Goal: Information Seeking & Learning: Find specific fact

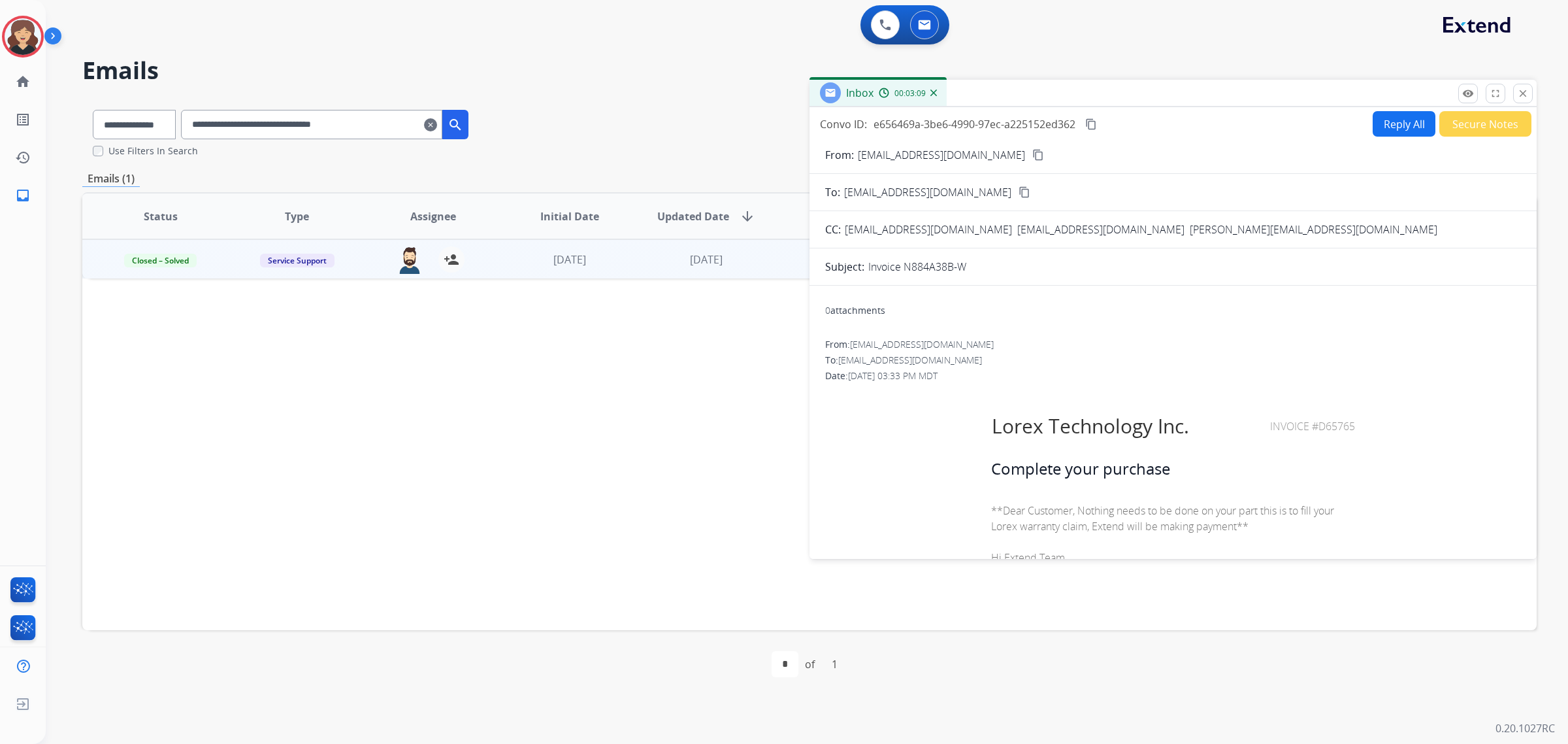
scroll to position [735, 0]
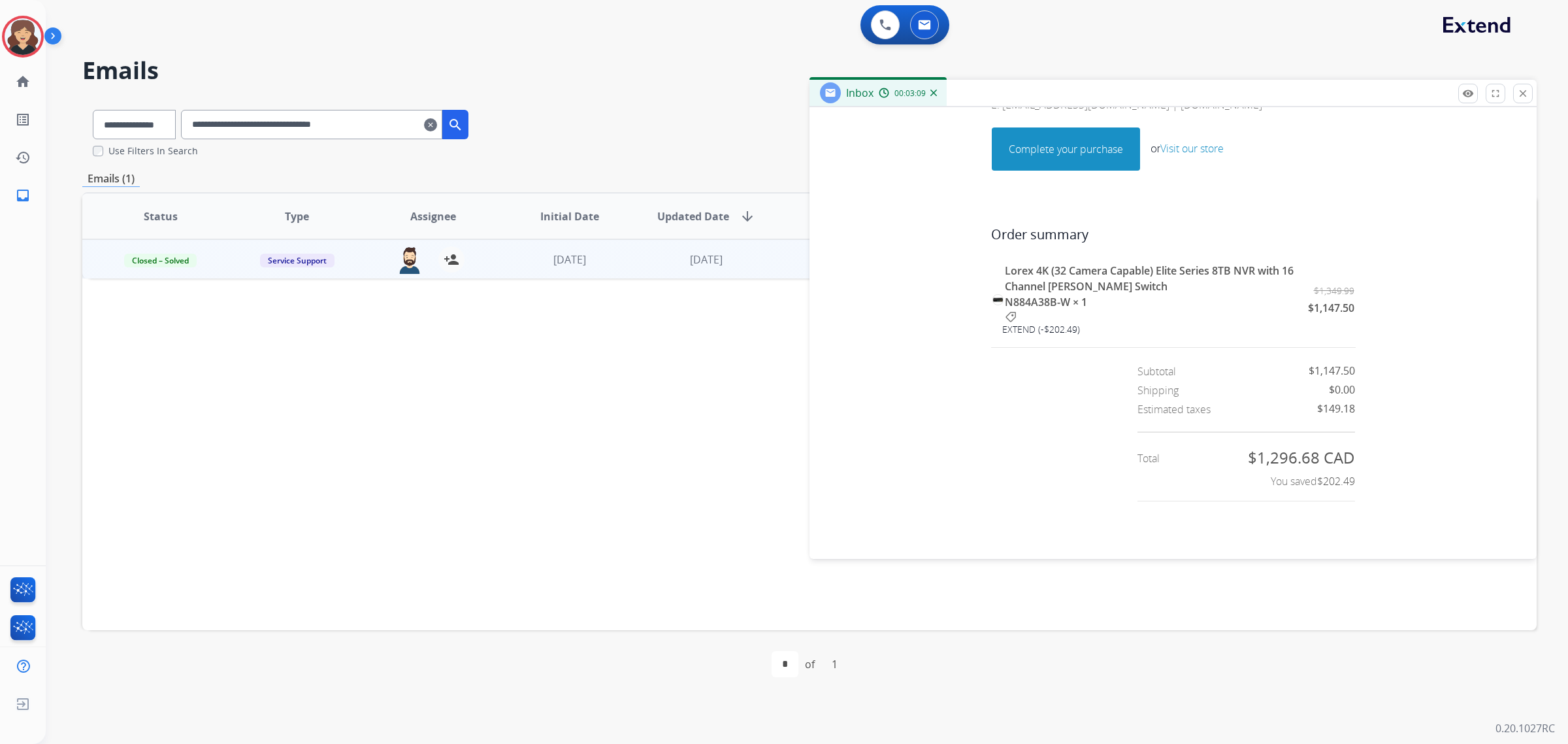
select select "**********"
click at [93, 110] on select "**********" at bounding box center [134, 124] width 83 height 30
drag, startPoint x: 413, startPoint y: 119, endPoint x: 147, endPoint y: 132, distance: 266.3
click at [147, 132] on div "**********" at bounding box center [281, 122] width 397 height 45
paste input "text"
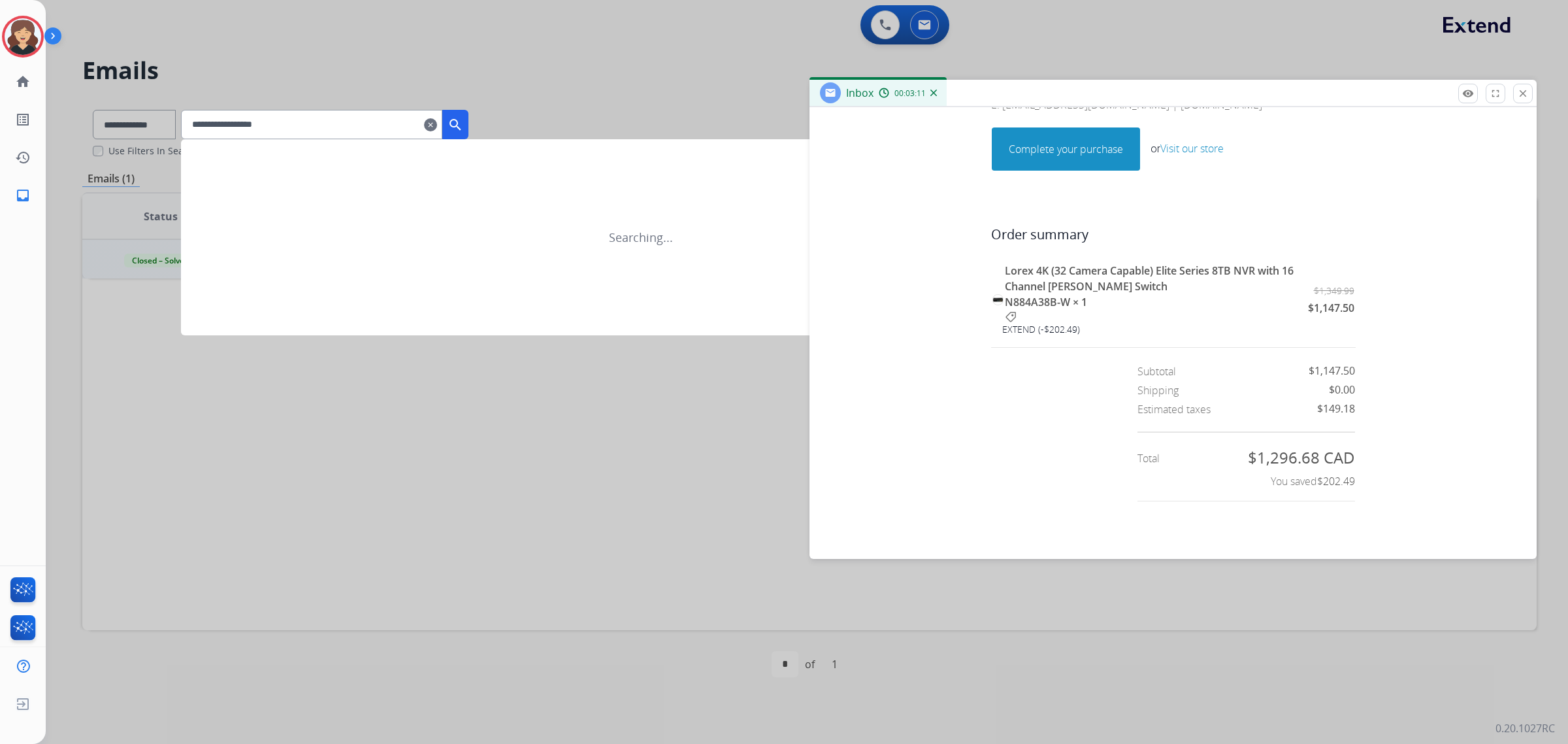
type input "**********"
click at [463, 125] on mat-icon "search" at bounding box center [455, 124] width 16 height 16
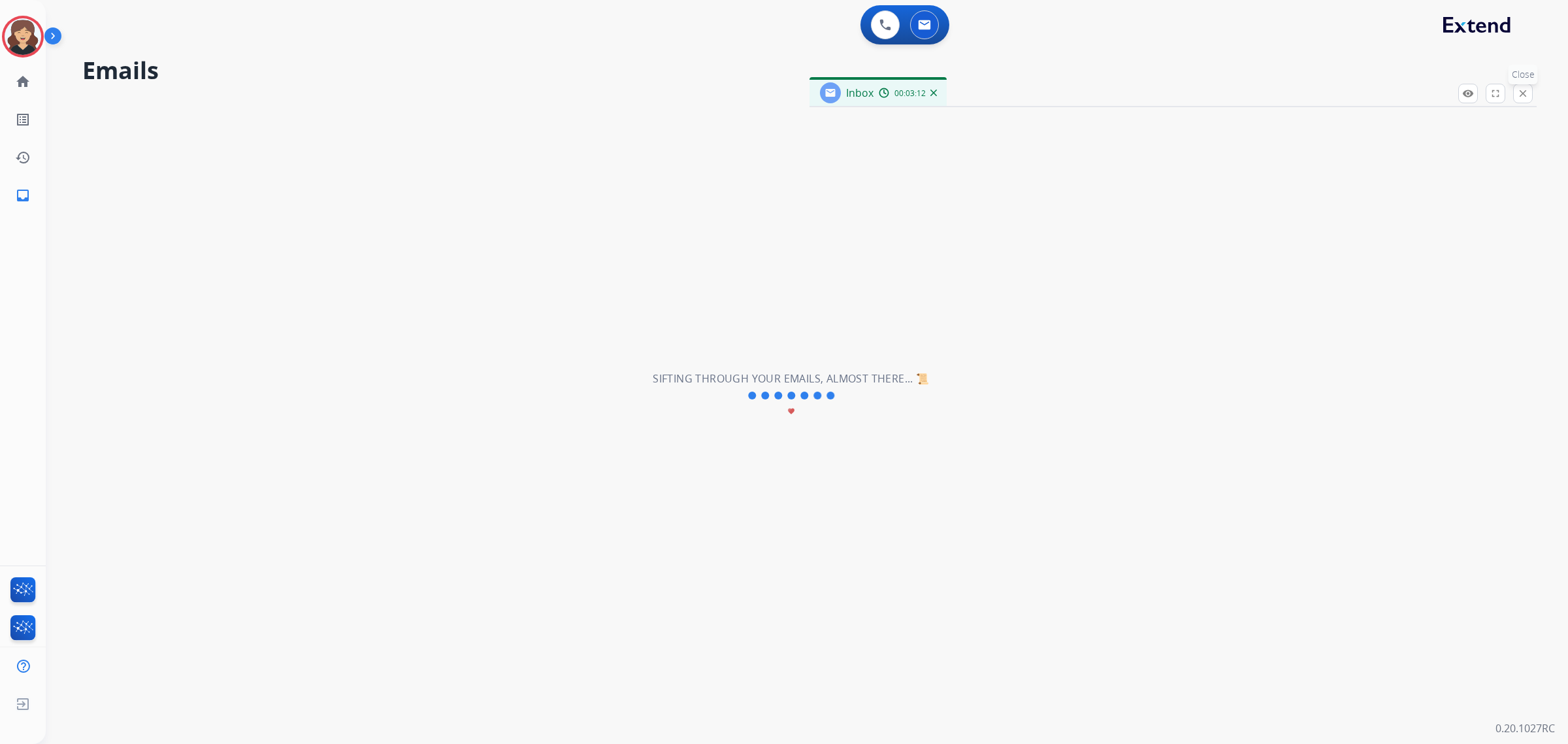
click at [1528, 90] on mat-icon "close" at bounding box center [1523, 93] width 12 height 12
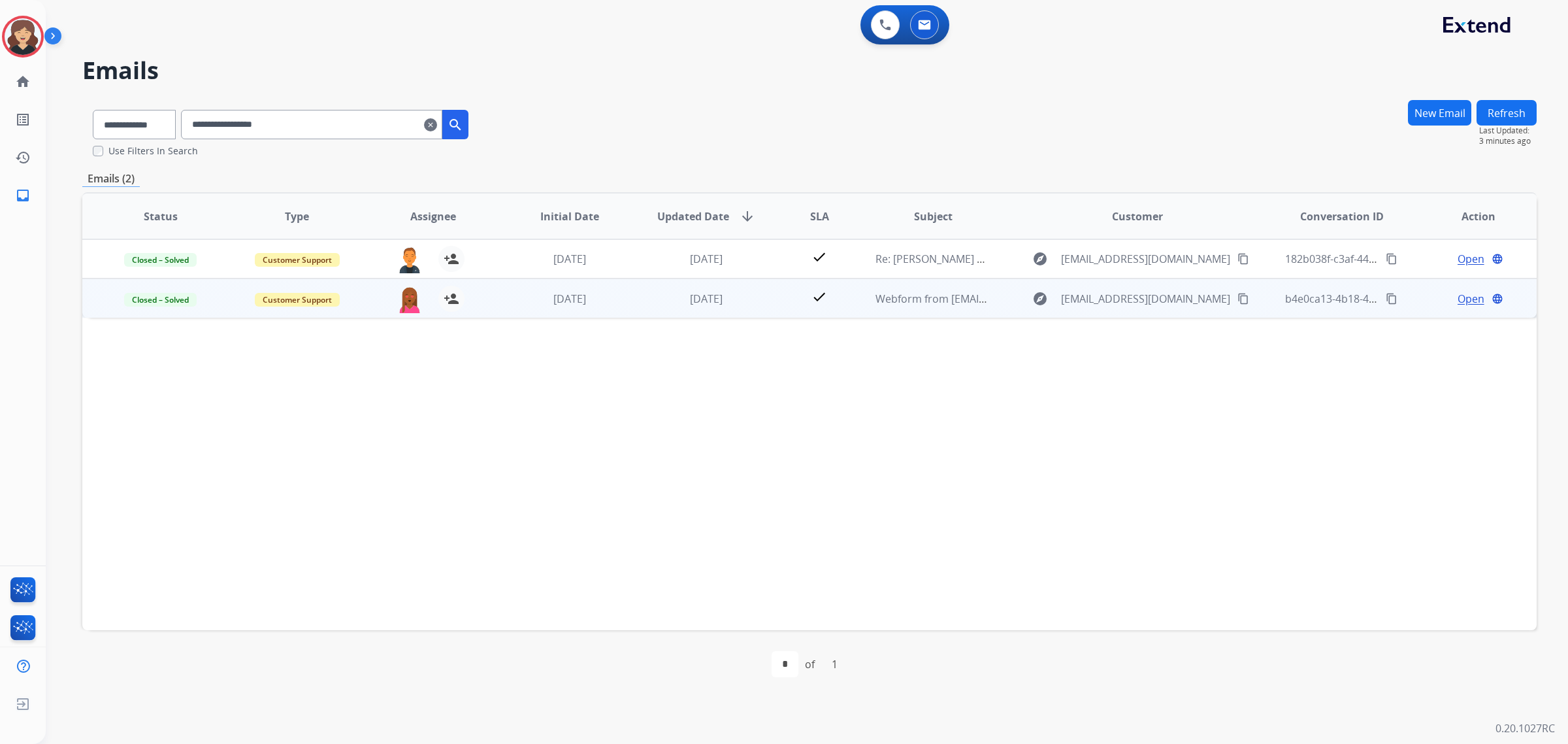
click at [1458, 296] on span "Open" at bounding box center [1471, 298] width 27 height 16
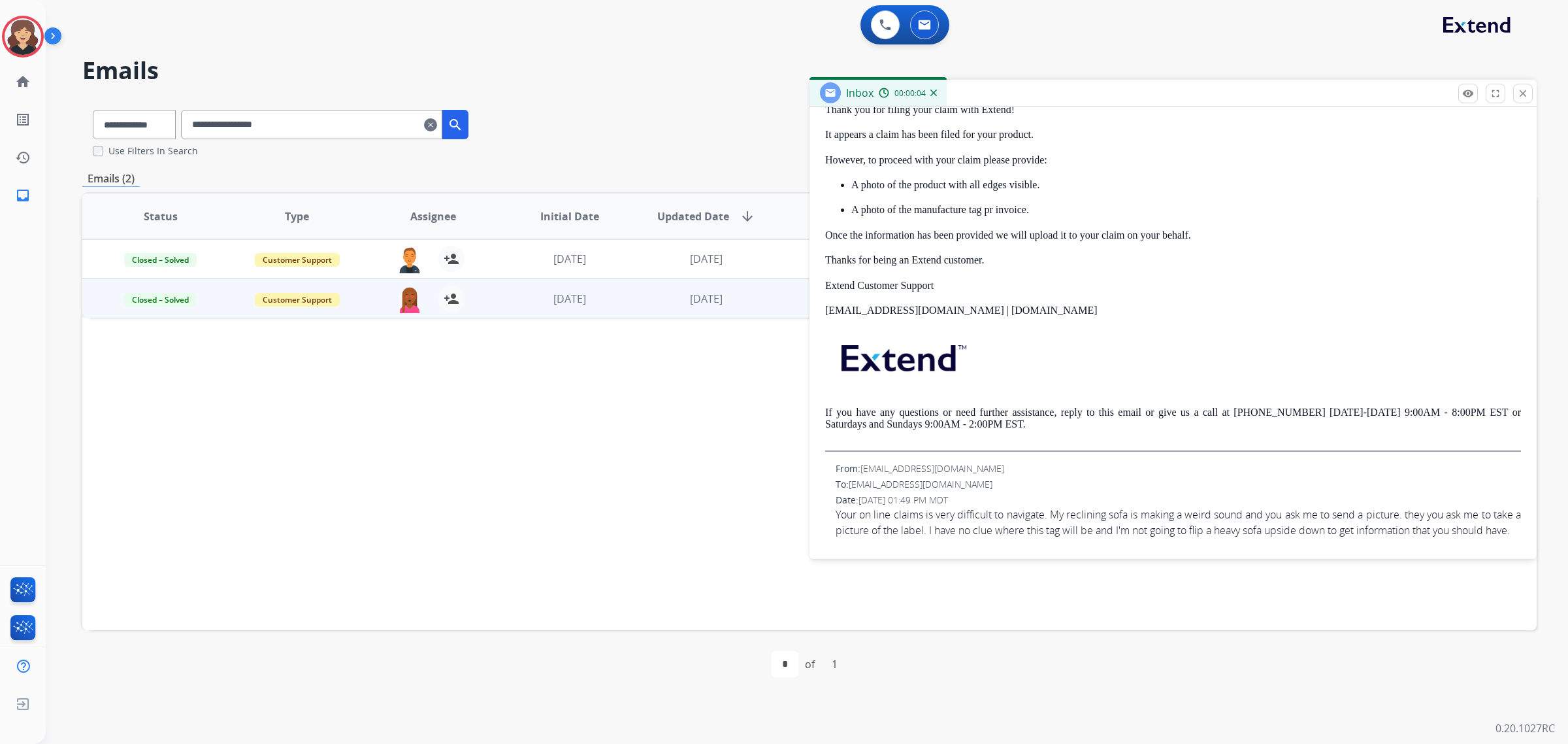
scroll to position [366, 0]
click at [1054, 507] on span "Your on line claims is very difficult to navigate. My reclining sofa is making …" at bounding box center [1178, 522] width 685 height 31
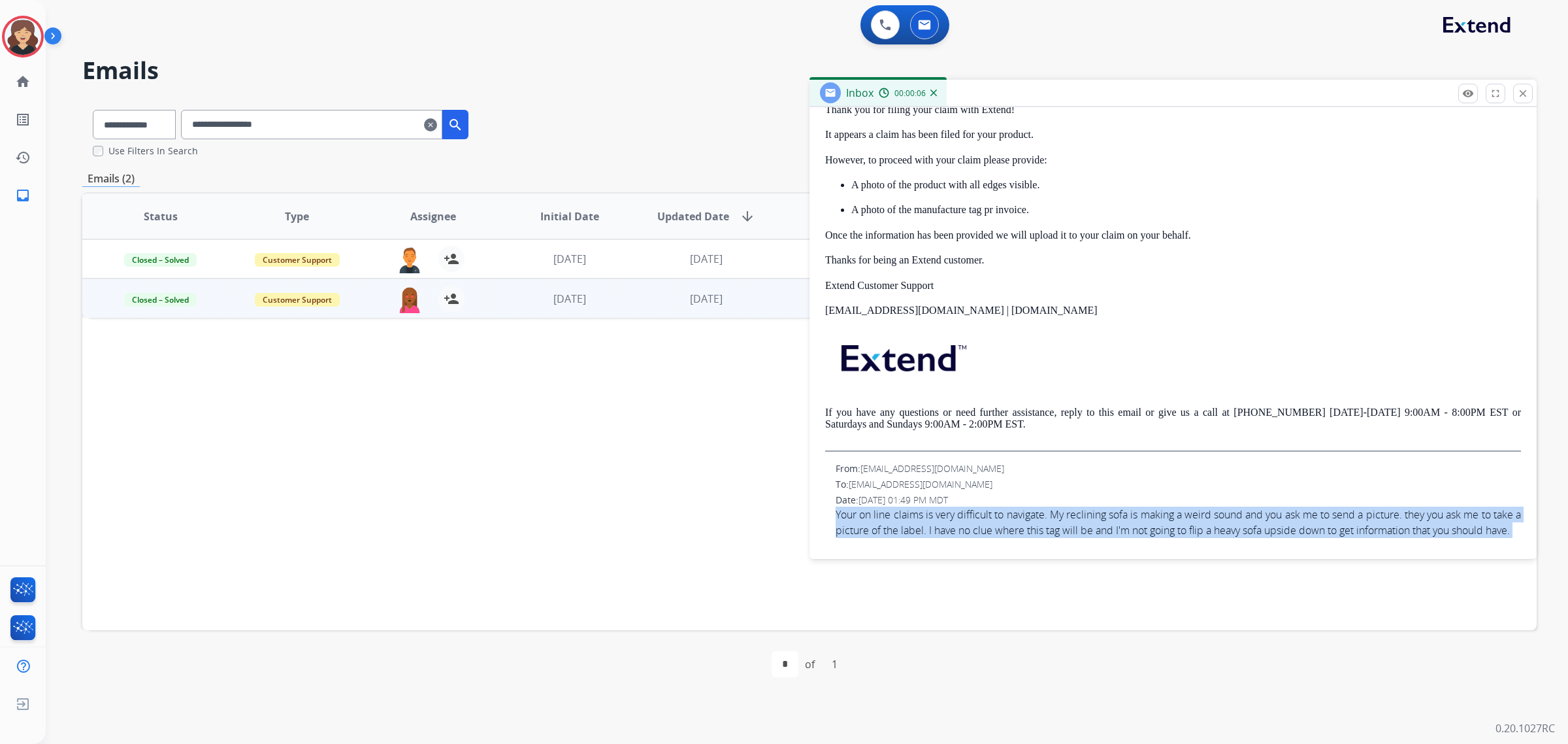
click at [1054, 507] on span "Your on line claims is very difficult to navigate. My reclining sofa is making …" at bounding box center [1178, 522] width 685 height 31
copy app-emails-table "Your on line claims is very difficult to navigate. My reclining sofa is making …"
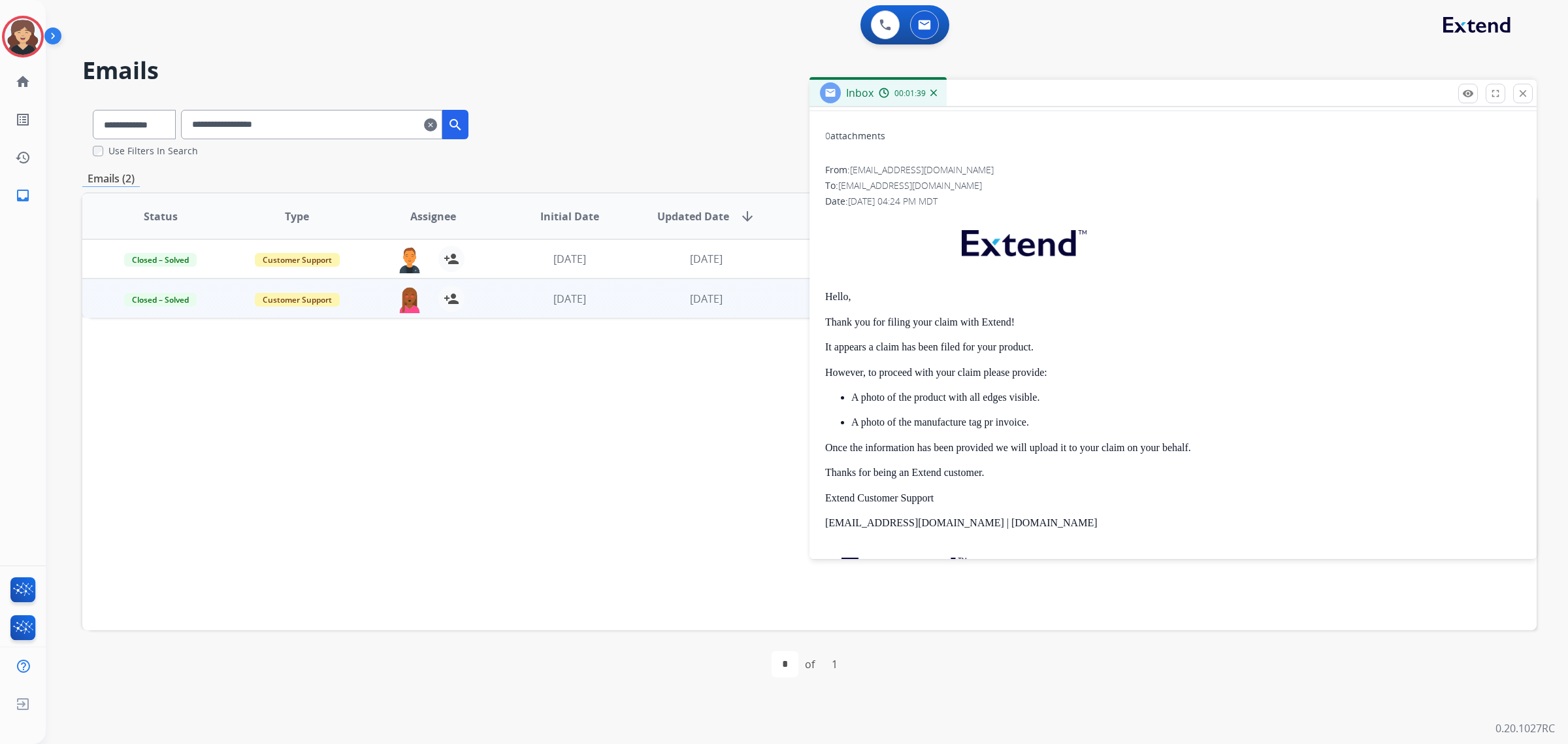
scroll to position [0, 0]
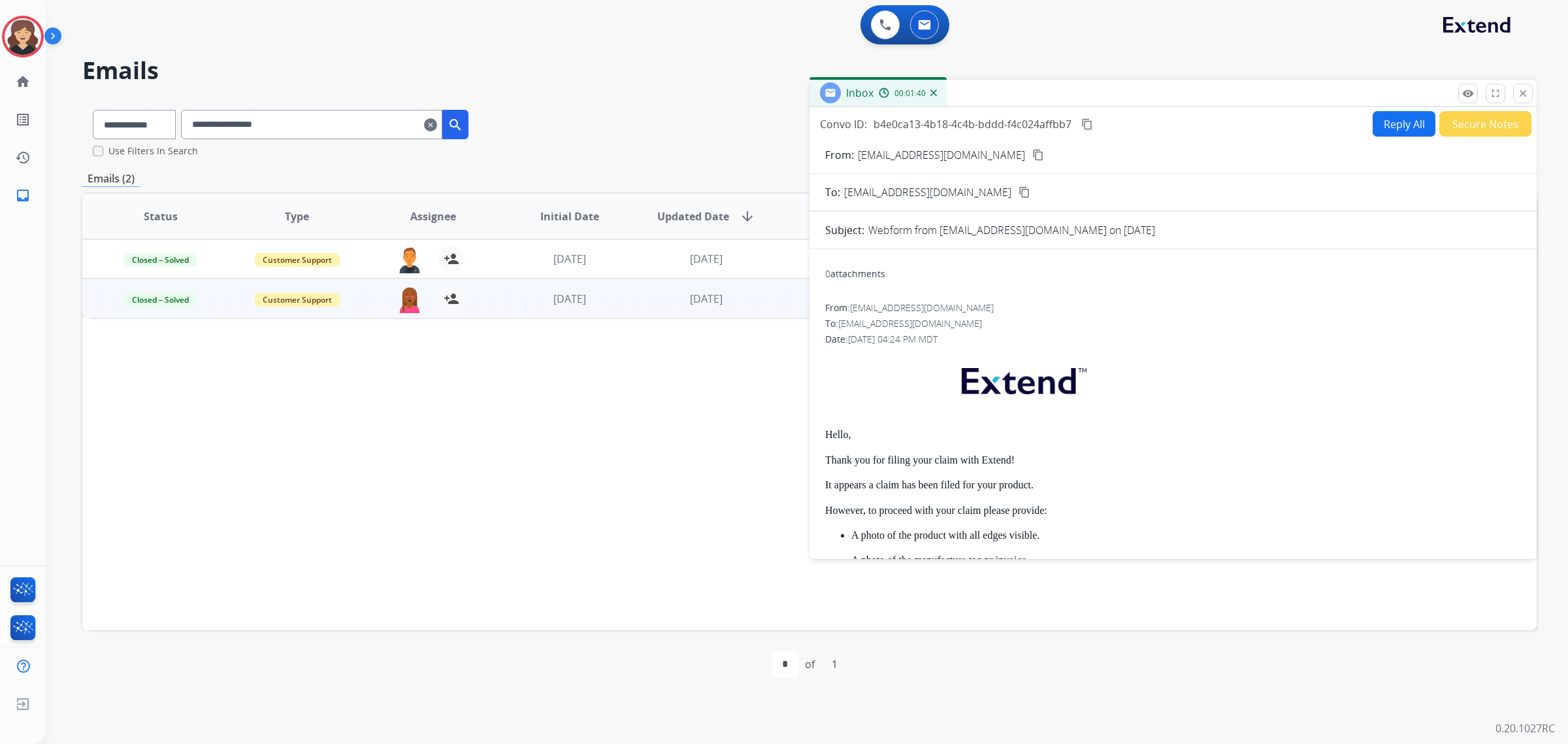
drag, startPoint x: 1083, startPoint y: 128, endPoint x: 942, endPoint y: 165, distance: 145.8
click at [1083, 128] on mat-icon "content_copy" at bounding box center [1087, 124] width 12 height 12
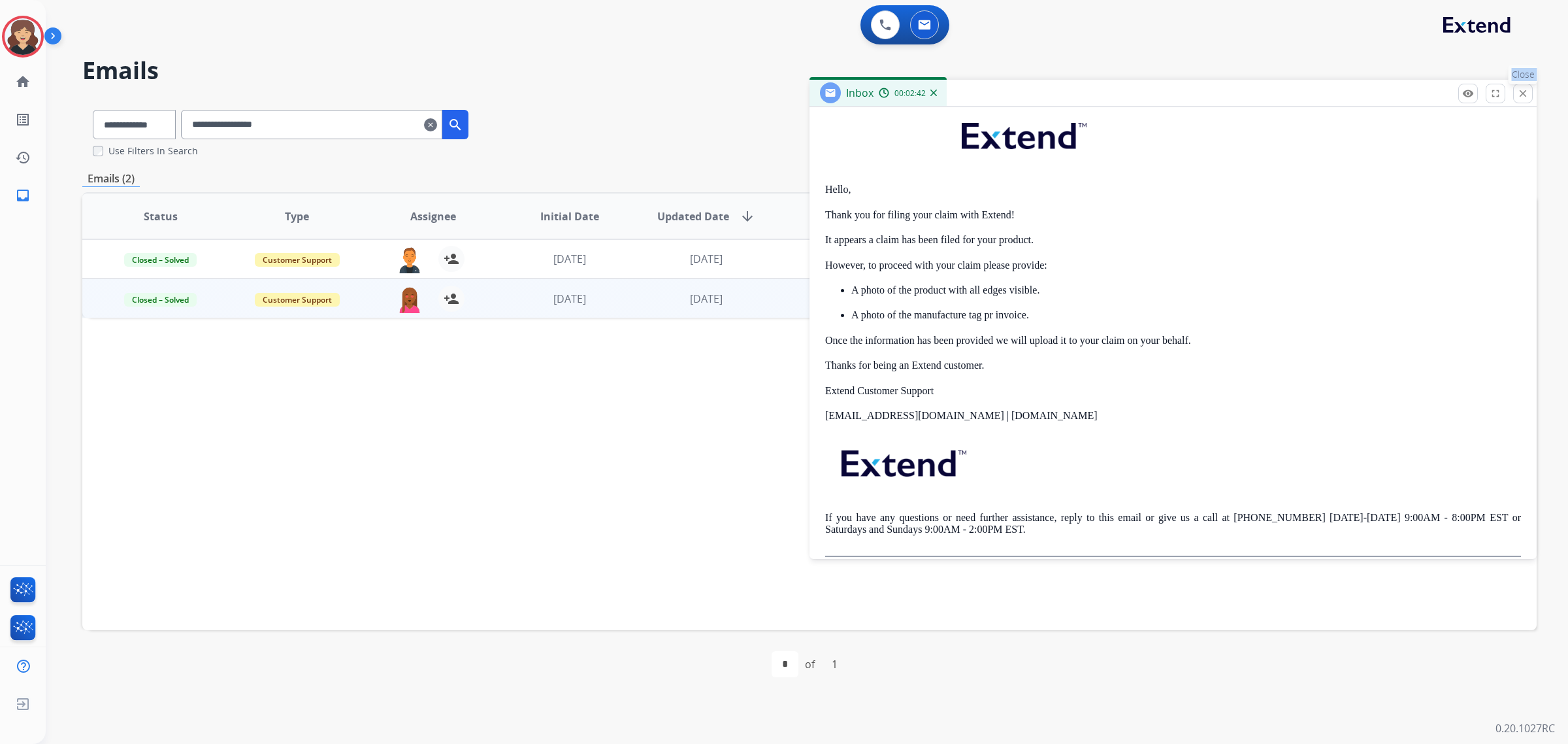
click at [1525, 93] on mat-icon "close" at bounding box center [1523, 93] width 12 height 12
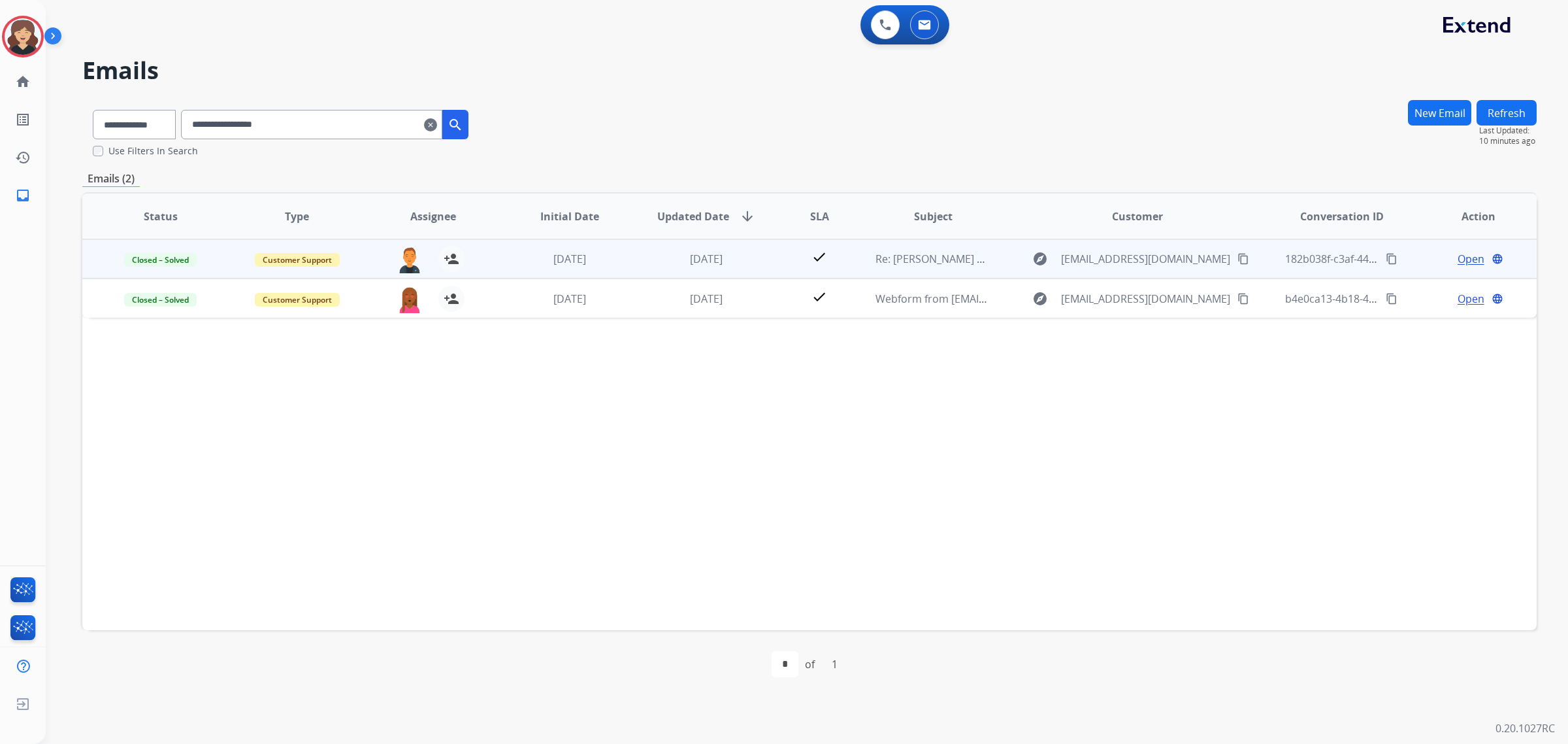
click at [1463, 253] on span "Open" at bounding box center [1471, 259] width 27 height 16
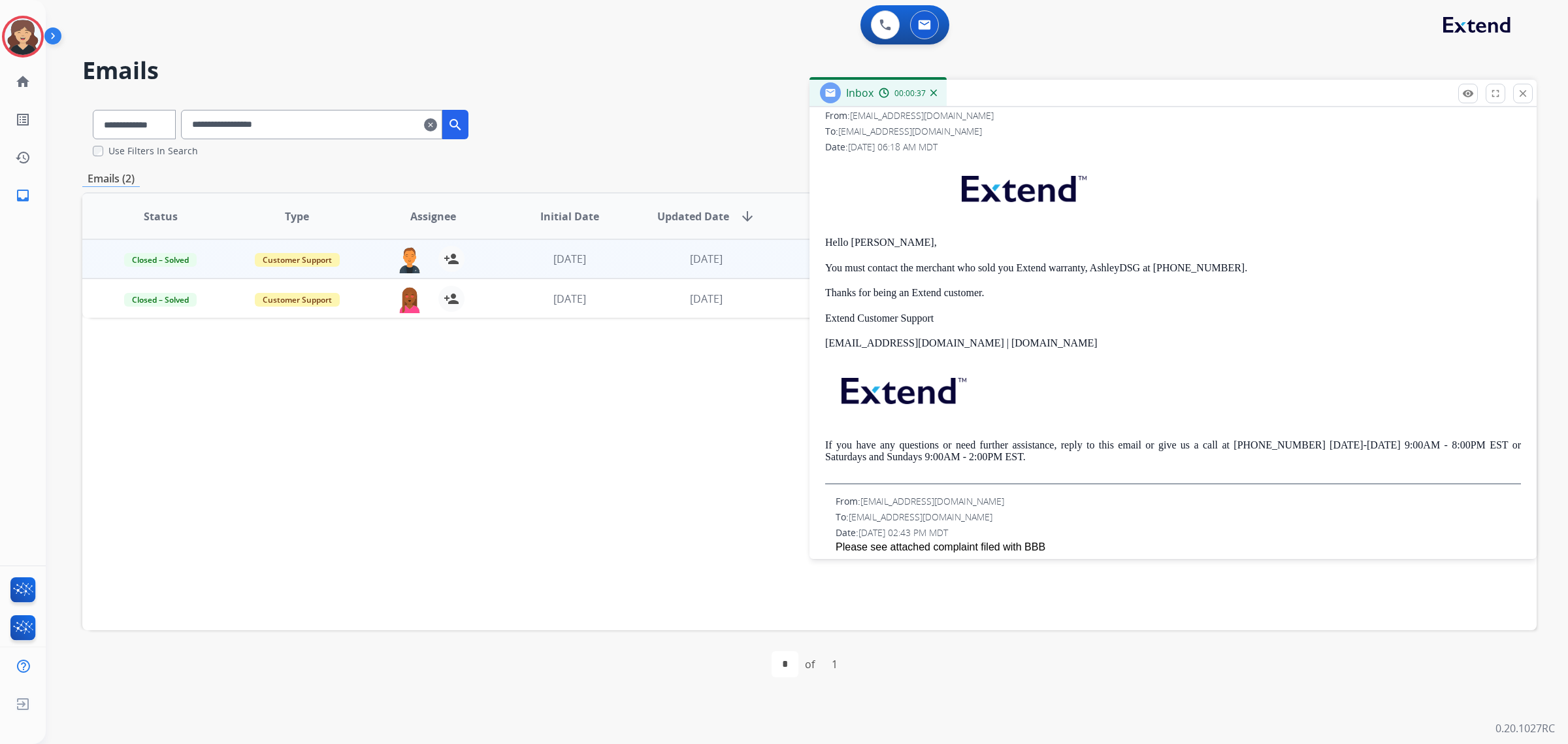
scroll to position [0, 0]
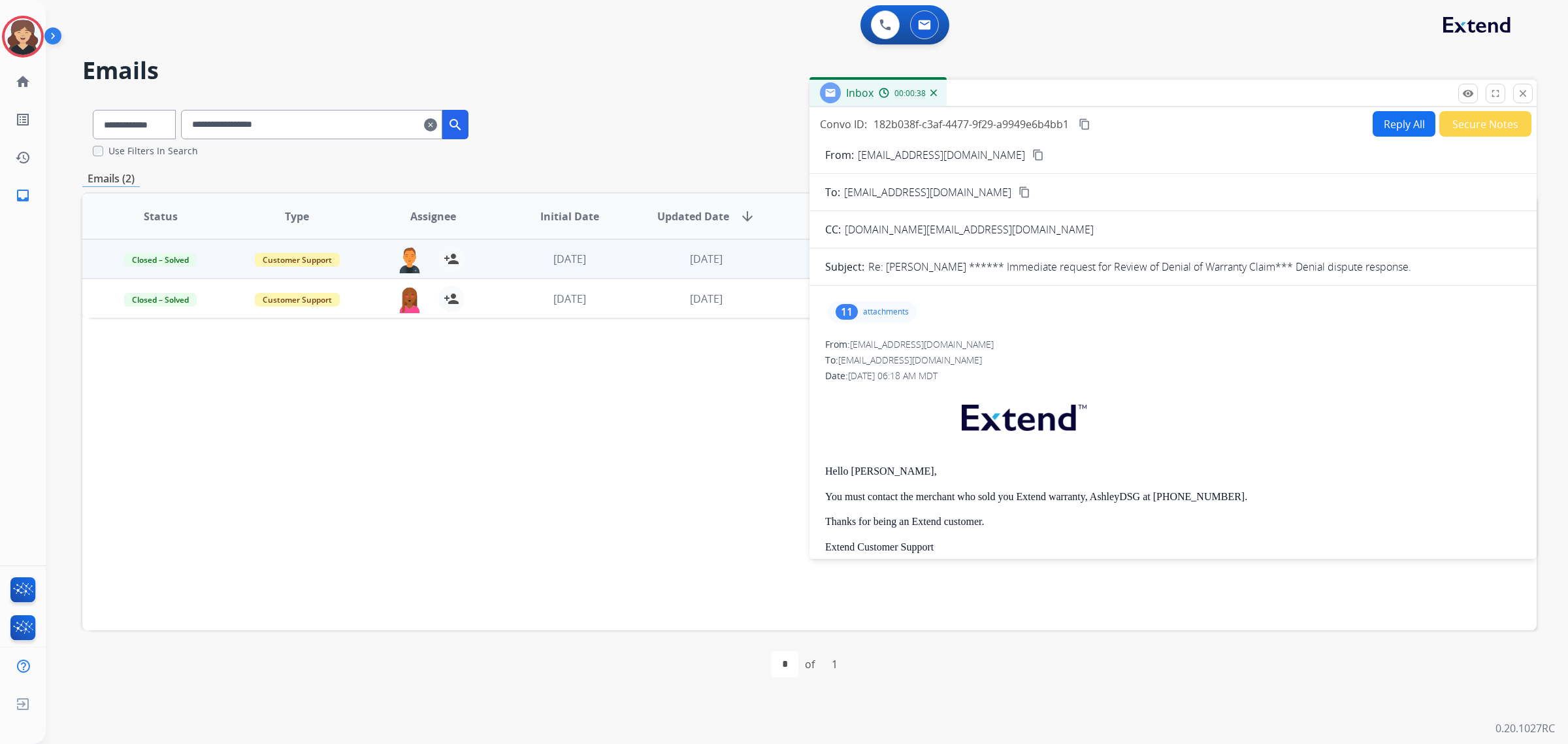
click at [1089, 121] on mat-icon "content_copy" at bounding box center [1085, 124] width 12 height 12
click at [1085, 121] on mat-icon "content_copy" at bounding box center [1085, 124] width 12 height 12
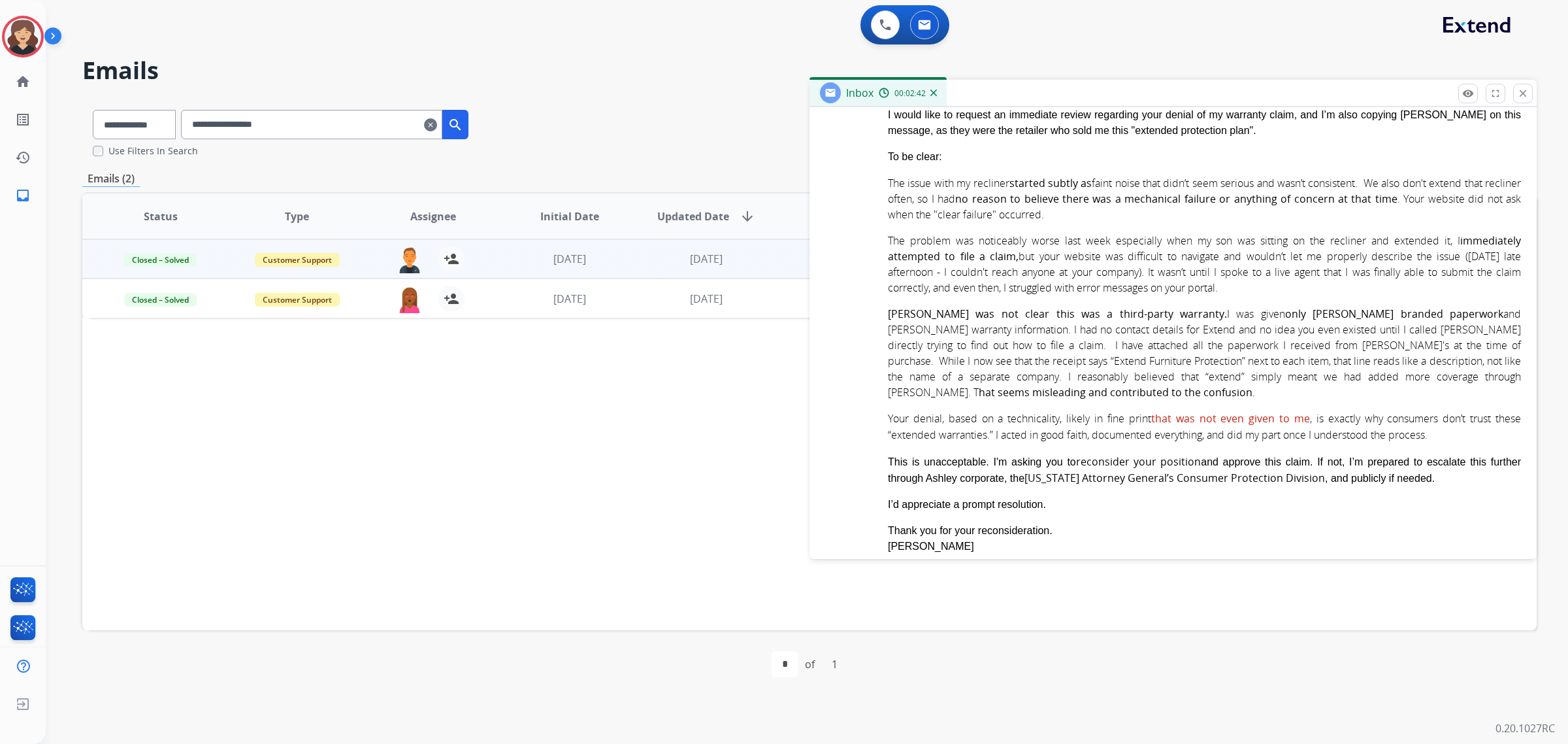
scroll to position [2569, 0]
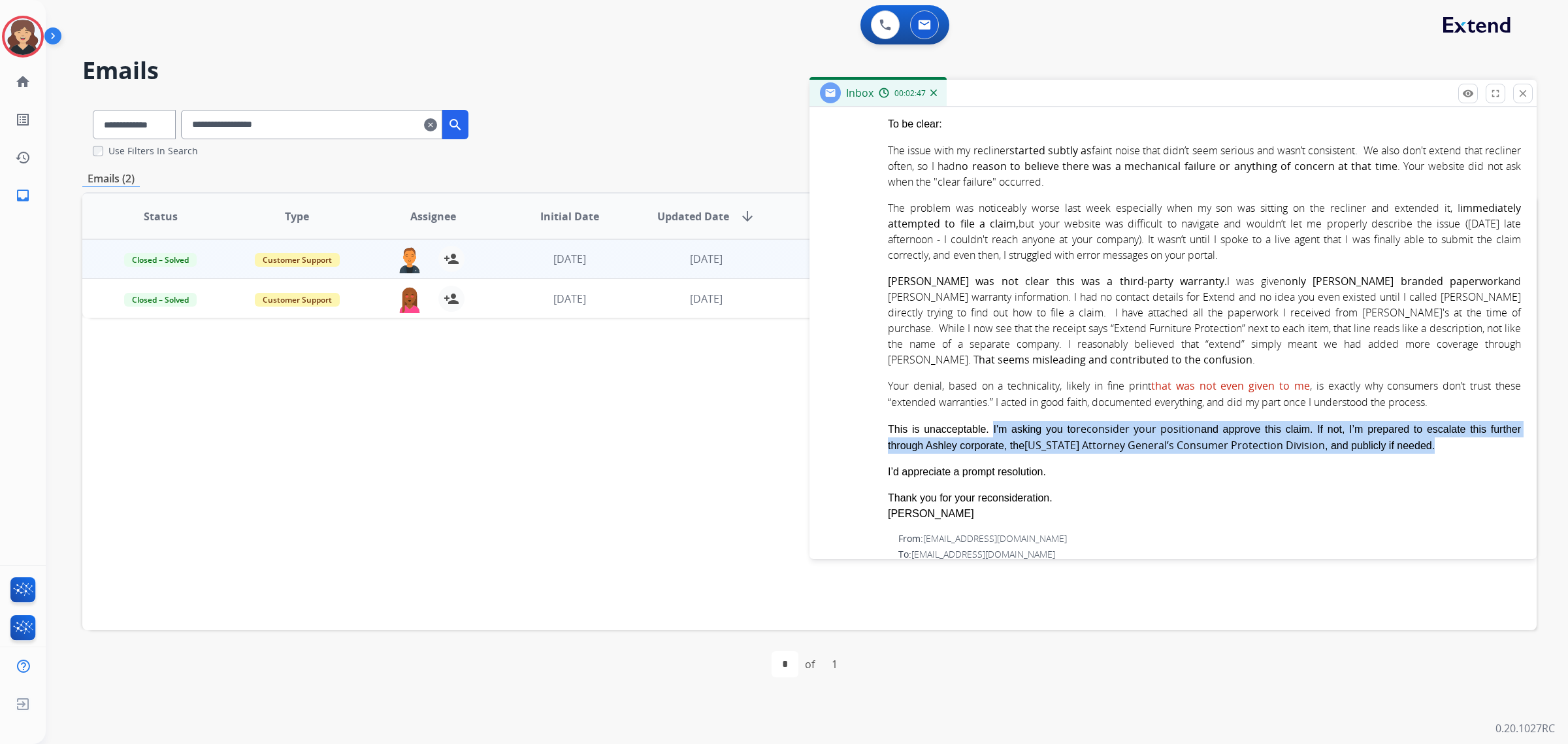
drag, startPoint x: 1359, startPoint y: 422, endPoint x: 978, endPoint y: 407, distance: 381.3
click at [978, 421] on div "This is unacceptable. I'm asking you to reconsider your position and approve th…" at bounding box center [1204, 438] width 633 height 33
copy div "I'm asking you to reconsider your position and approve this claim. If not, I’m …"
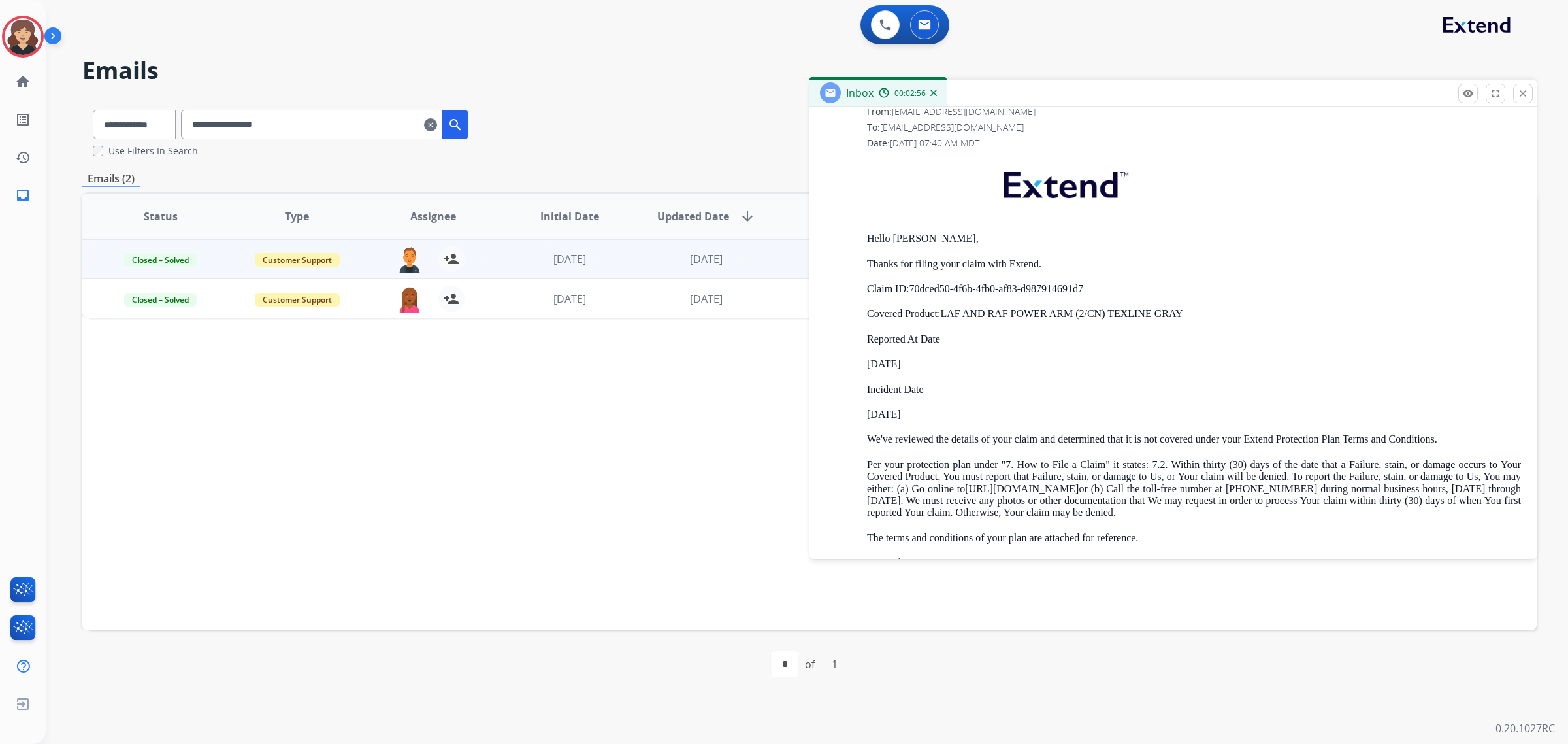
scroll to position [1671, 0]
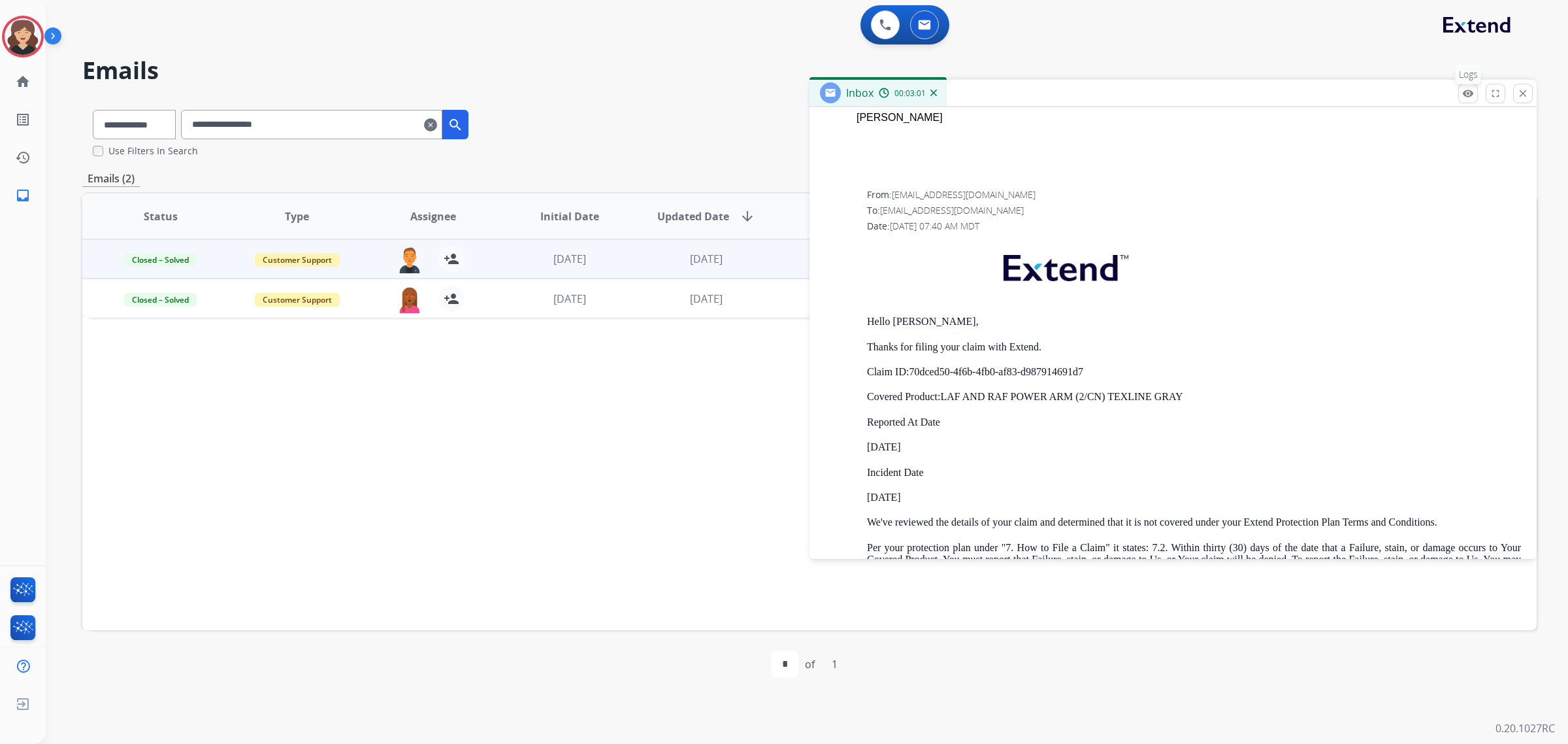
click at [1468, 99] on mat-icon "remove_red_eye" at bounding box center [1468, 93] width 12 height 12
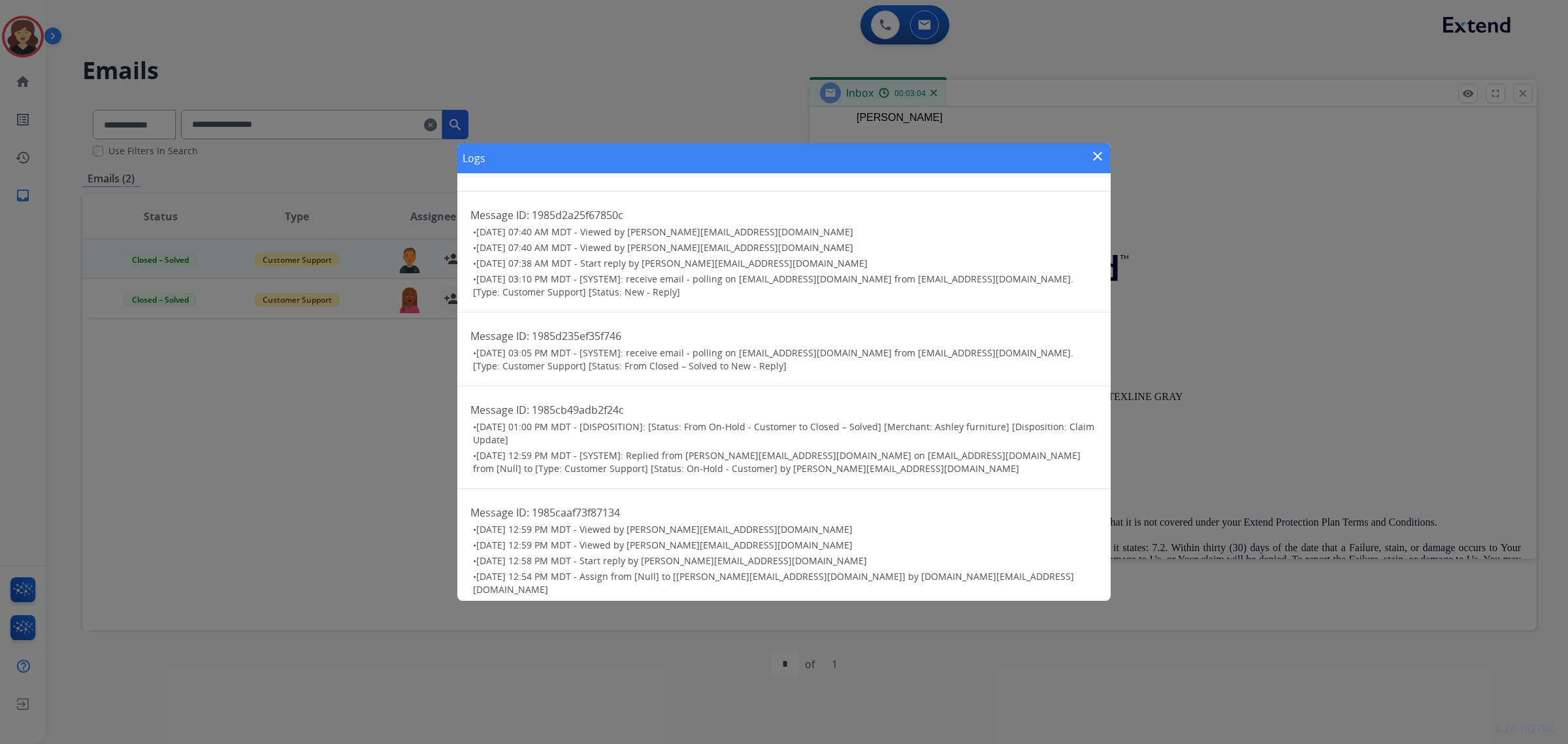
scroll to position [562, 0]
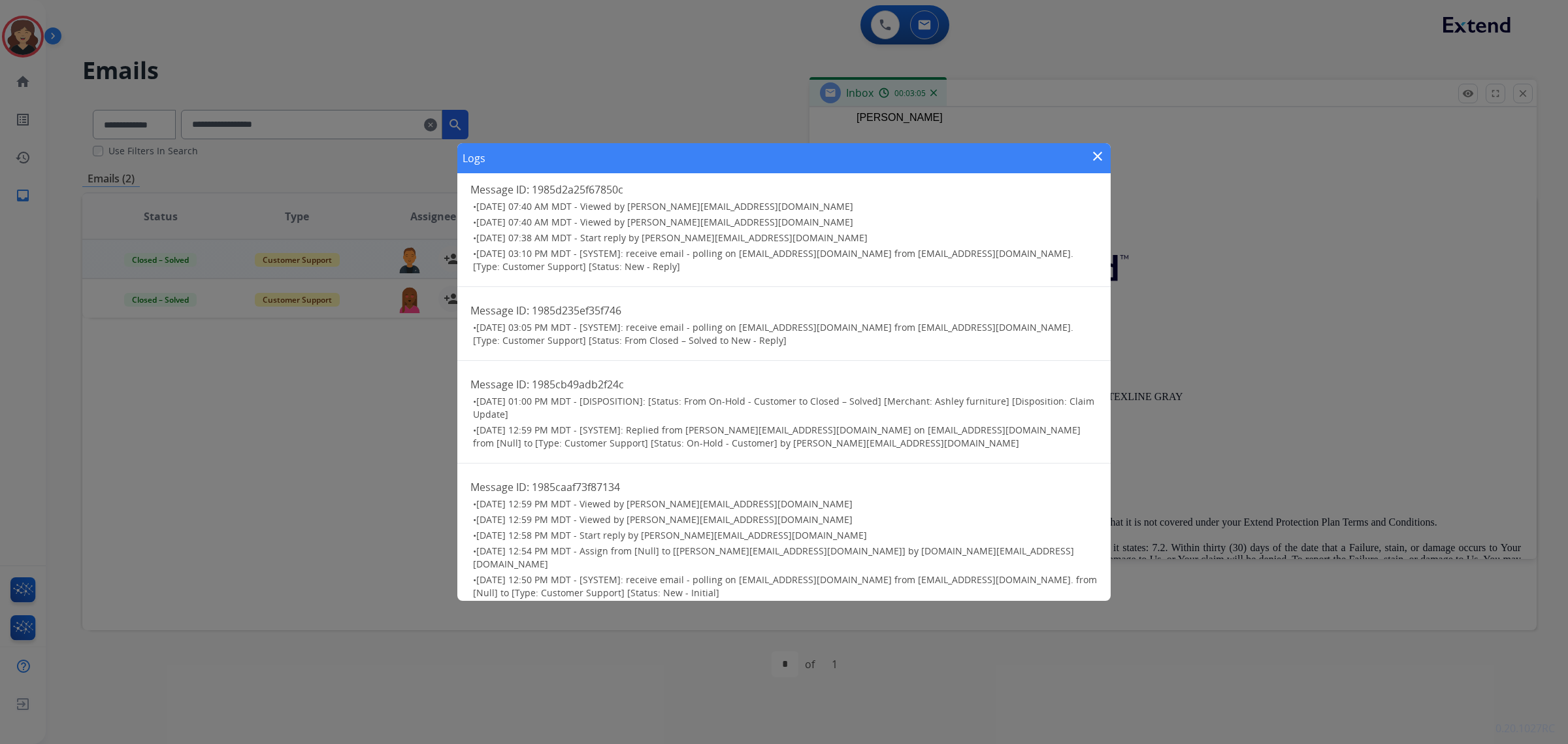
click at [1094, 161] on mat-icon "close" at bounding box center [1097, 156] width 16 height 16
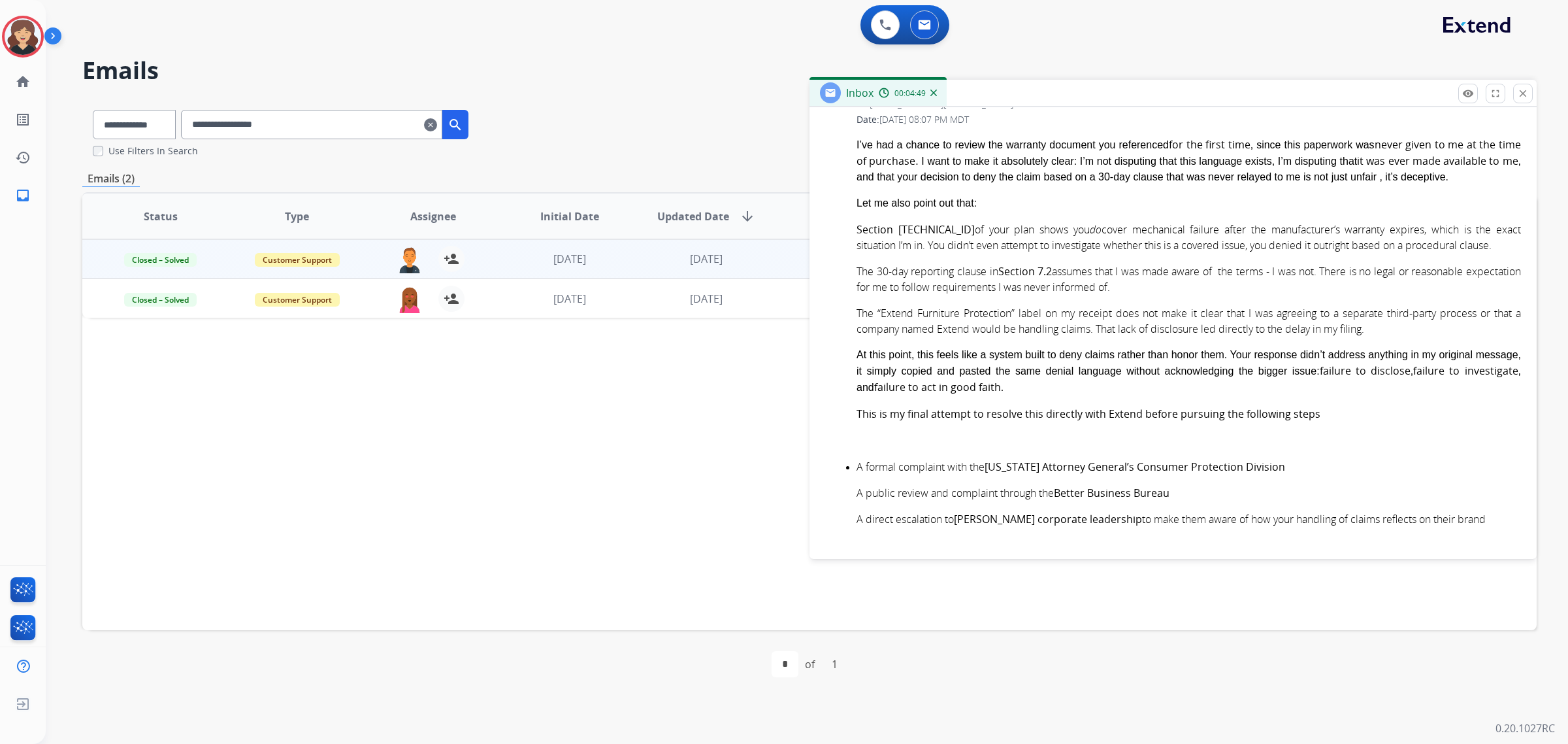
scroll to position [0, 0]
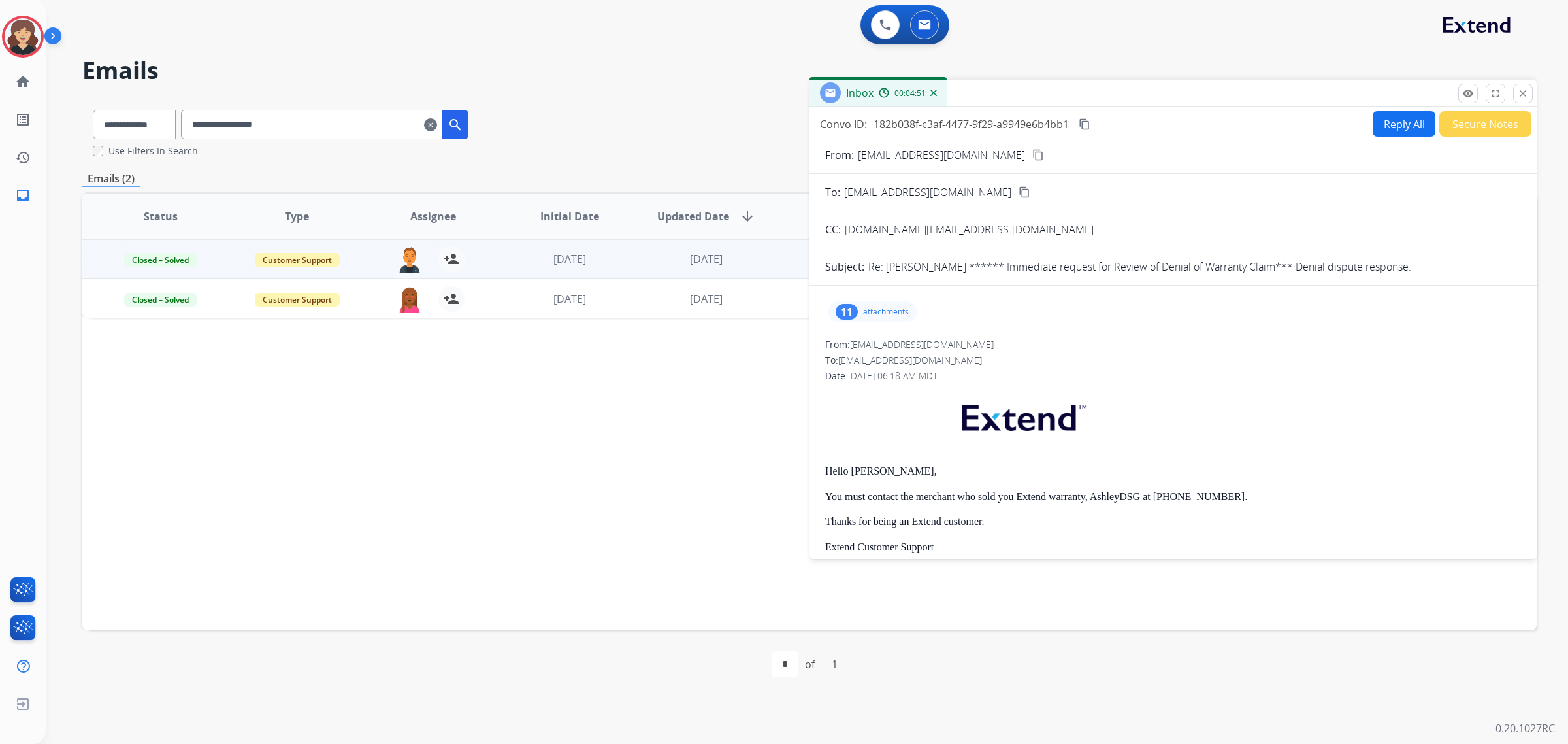
click at [1078, 124] on div "Convo ID: 182b038f-c3af-4477-9f29-a9949e6b4bb1 content_copy" at bounding box center [956, 124] width 273 height 16
click at [1082, 122] on mat-icon "content_copy" at bounding box center [1085, 124] width 12 height 12
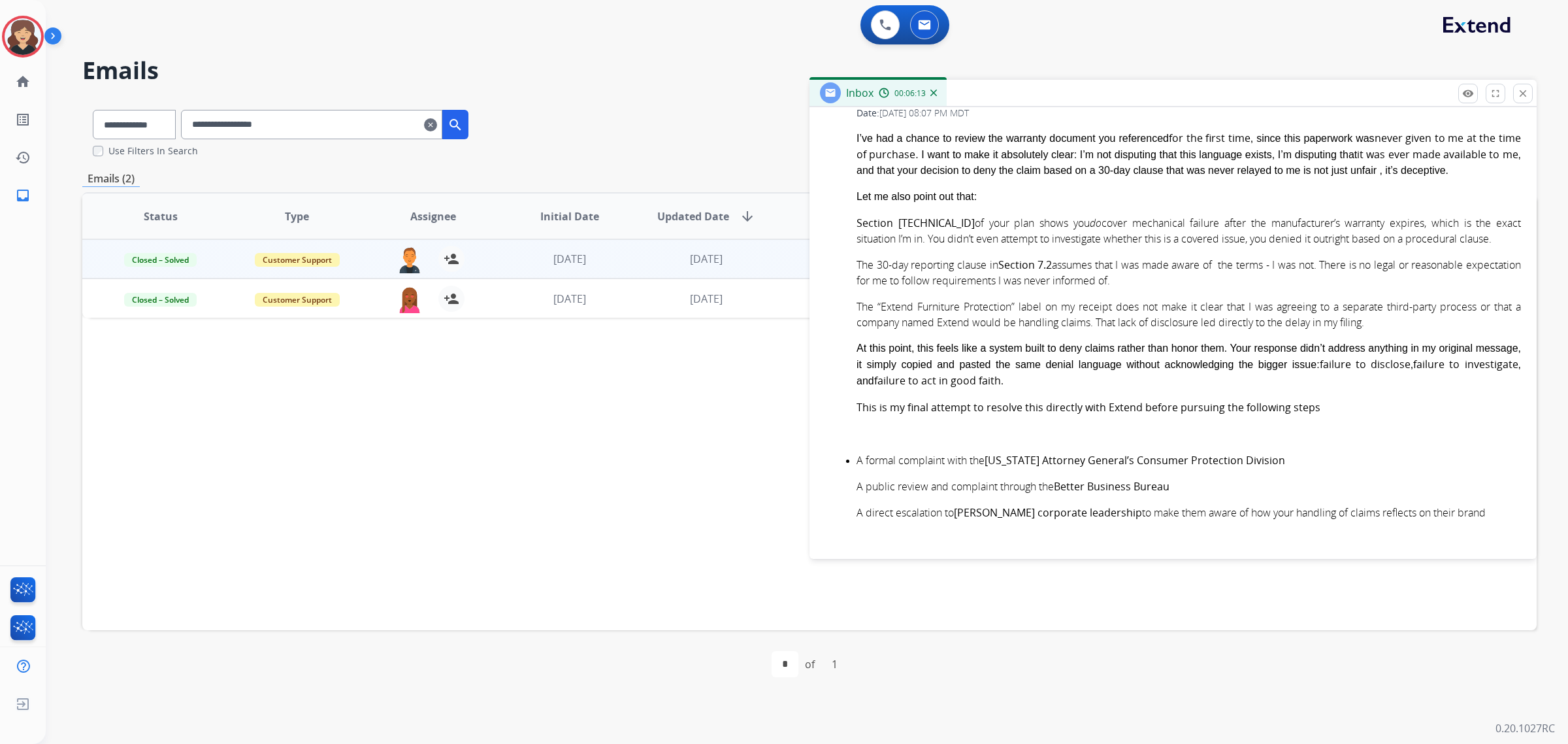
scroll to position [1062, 0]
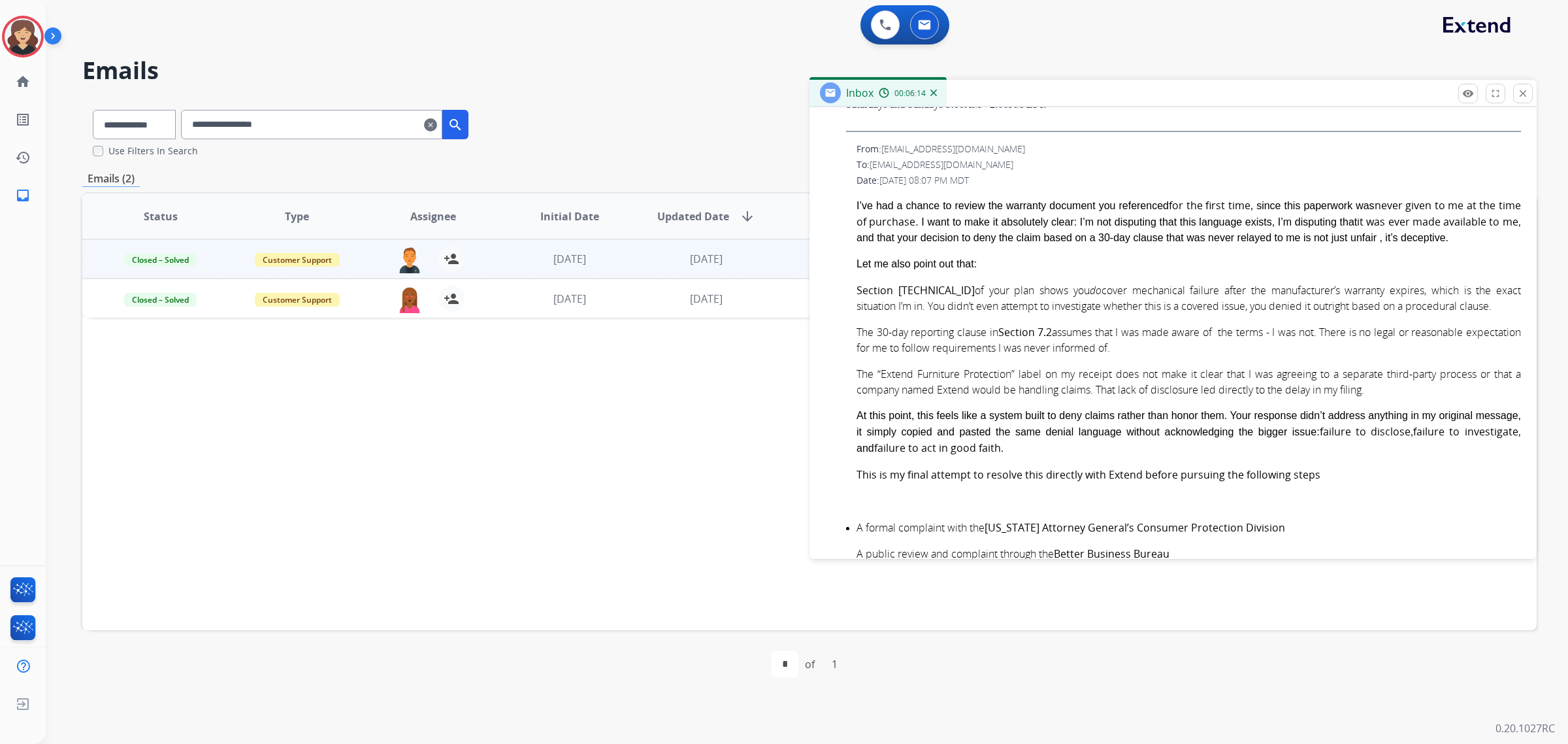
drag, startPoint x: 946, startPoint y: 466, endPoint x: 851, endPoint y: 203, distance: 279.6
click at [851, 203] on div "From: [EMAIL_ADDRESS][DOMAIN_NAME] To: [EMAIL_ADDRESS][DOMAIN_NAME] Date: [DATE…" at bounding box center [1173, 464] width 696 height 643
copy span "L’ip dol s ametco ad elitse doe temporin utlabore etd magnaaliqu eni adm venia …"
click at [1023, 268] on div "Let me also point out that:" at bounding box center [1188, 264] width 665 height 16
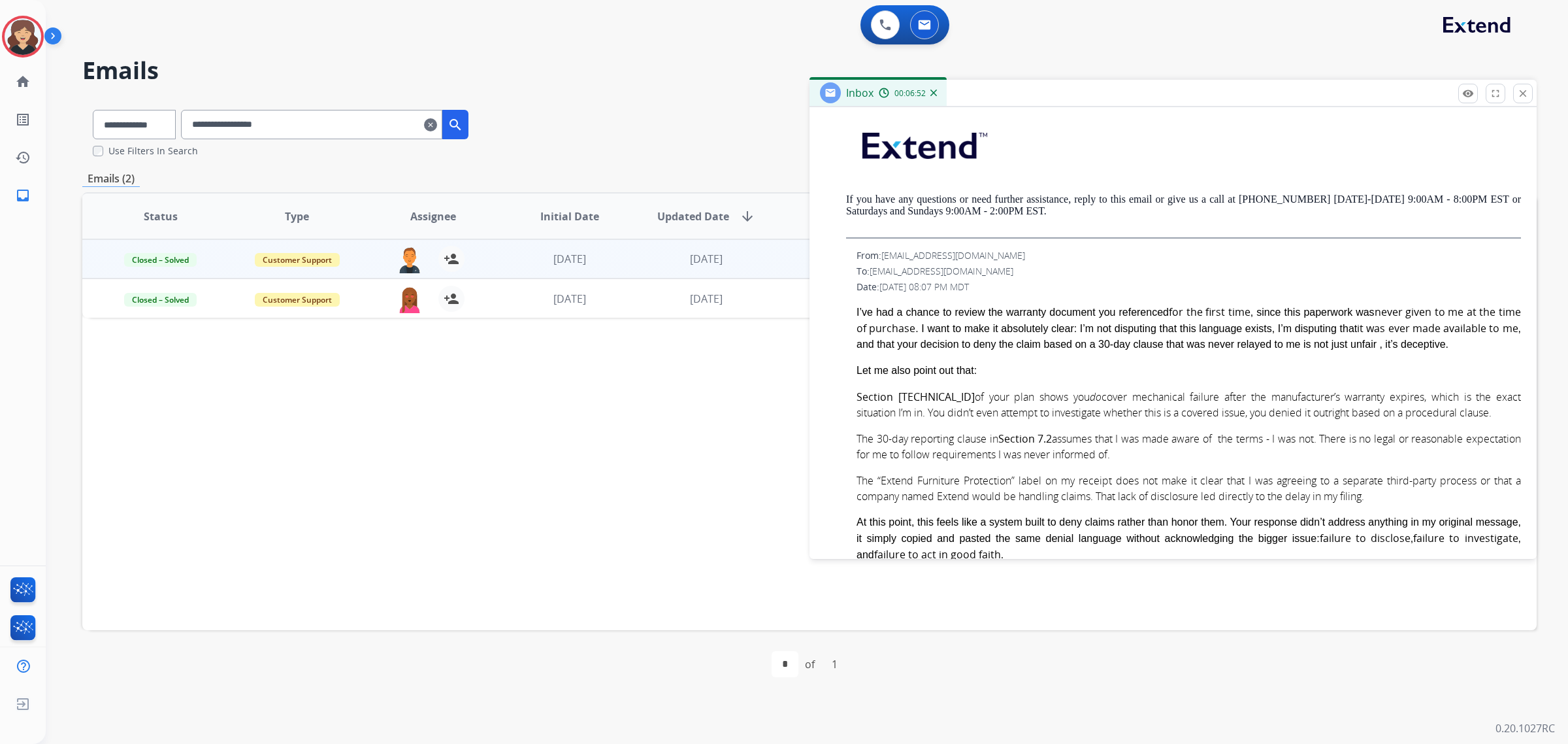
scroll to position [899, 0]
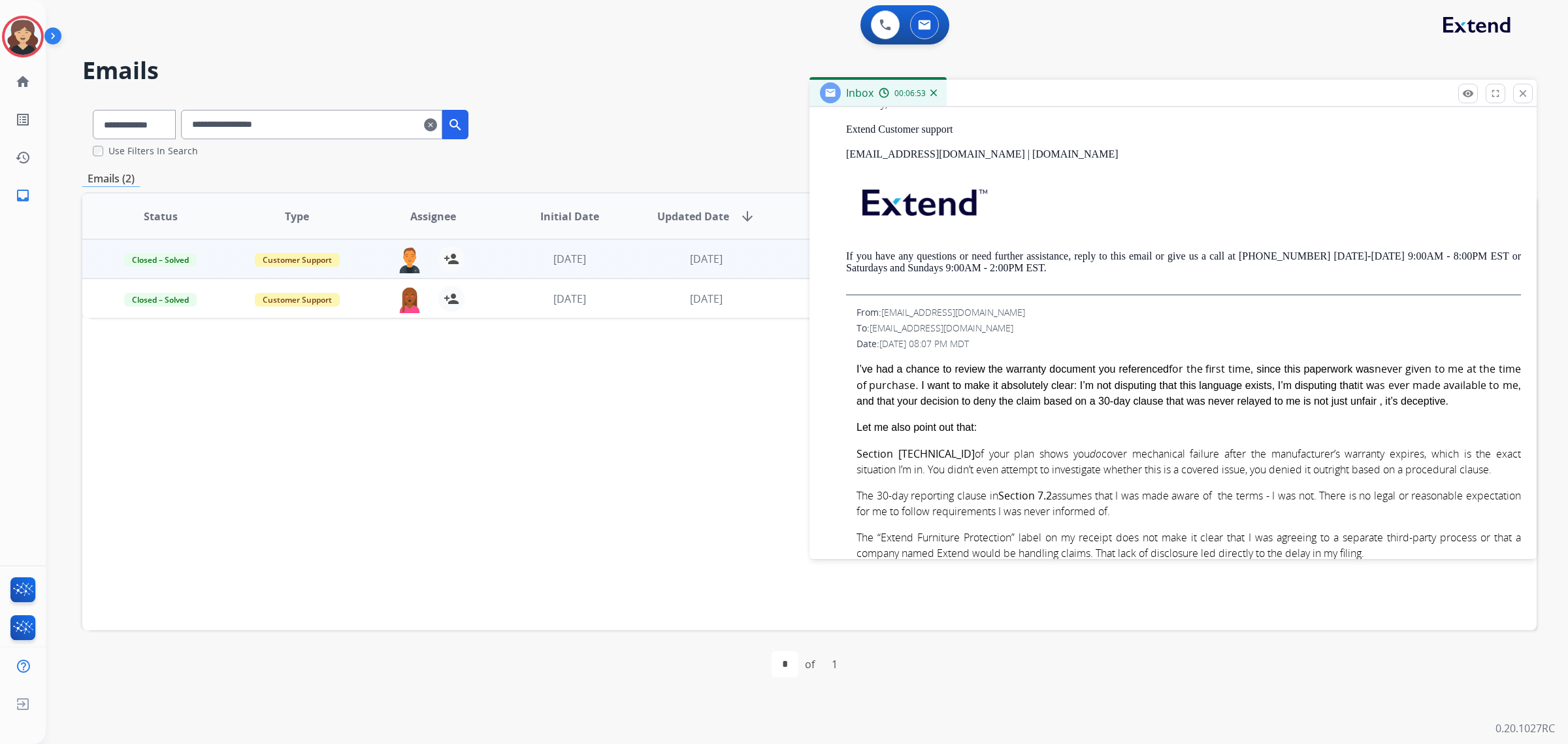
click at [1073, 335] on div "From: [EMAIL_ADDRESS][DOMAIN_NAME] To: [EMAIL_ADDRESS][DOMAIN_NAME] Date: [DATE…" at bounding box center [1173, 627] width 696 height 643
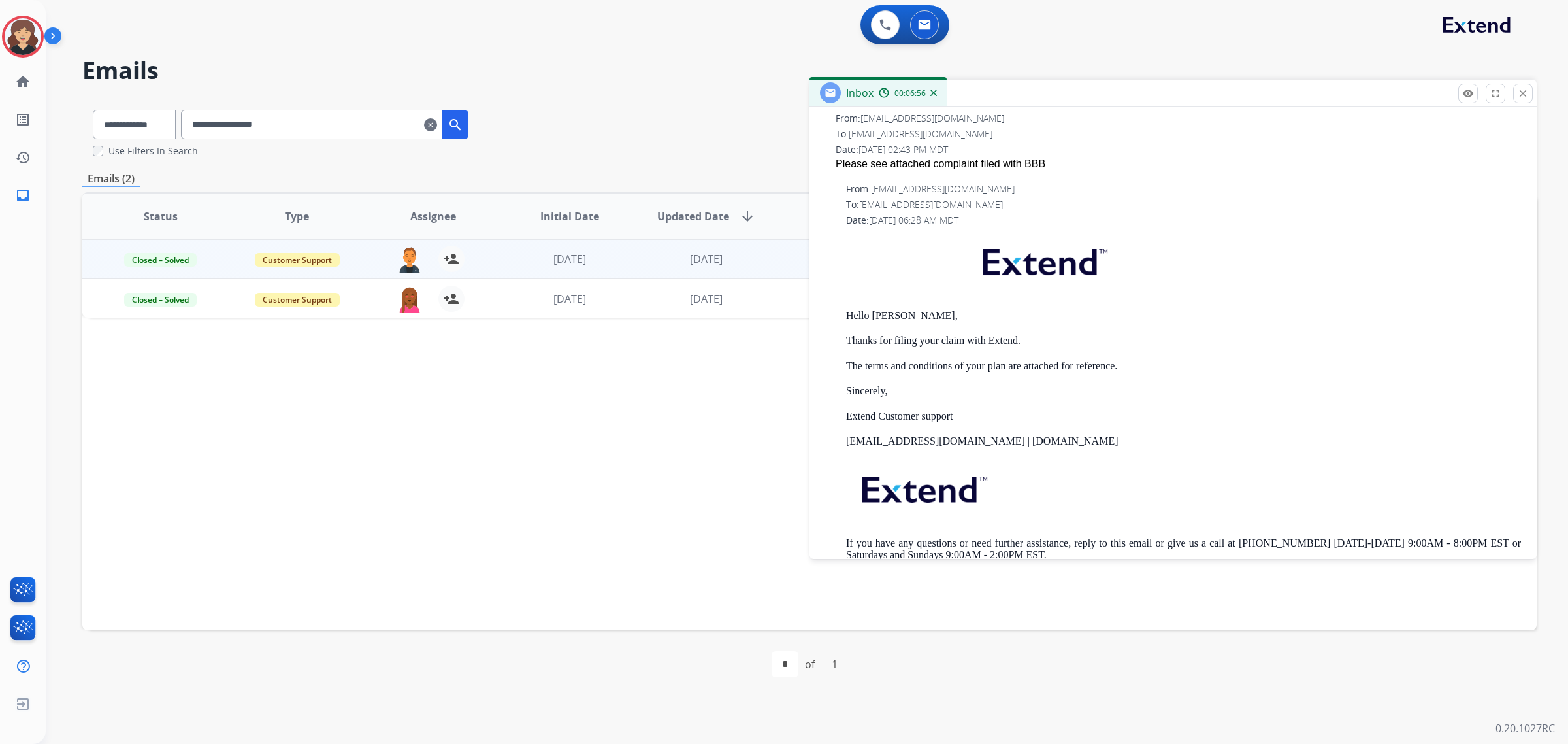
scroll to position [572, 0]
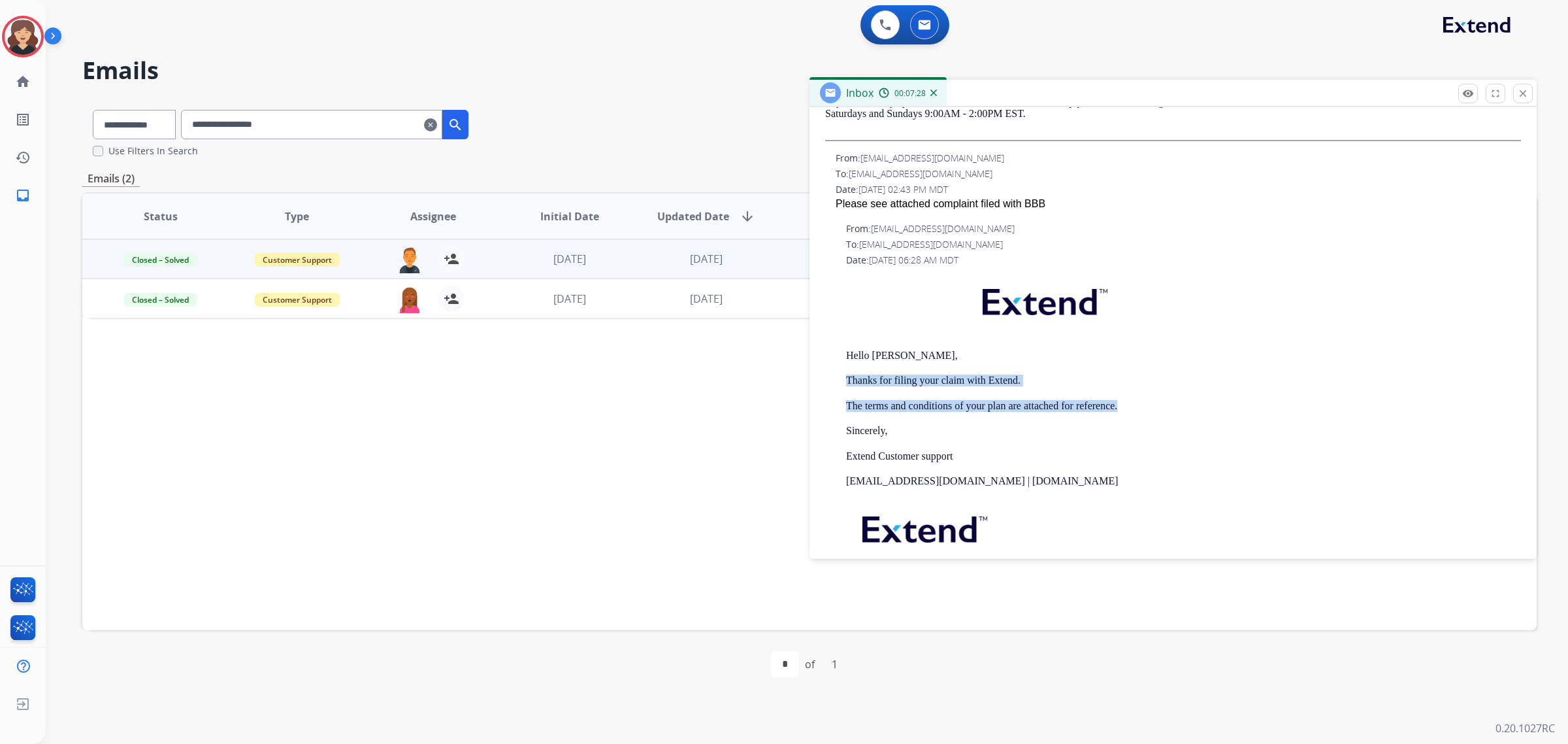
drag, startPoint x: 1153, startPoint y: 404, endPoint x: 839, endPoint y: 381, distance: 314.8
click at [839, 381] on div "From: [EMAIL_ADDRESS][DOMAIN_NAME] To: [EMAIL_ADDRESS][DOMAIN_NAME] Date: [DATE…" at bounding box center [1173, 422] width 696 height 400
copy div "Thanks for filing your claim with Extend. The terms and conditions of your plan…"
click at [1465, 100] on button "remove_red_eye Logs" at bounding box center [1468, 94] width 20 height 20
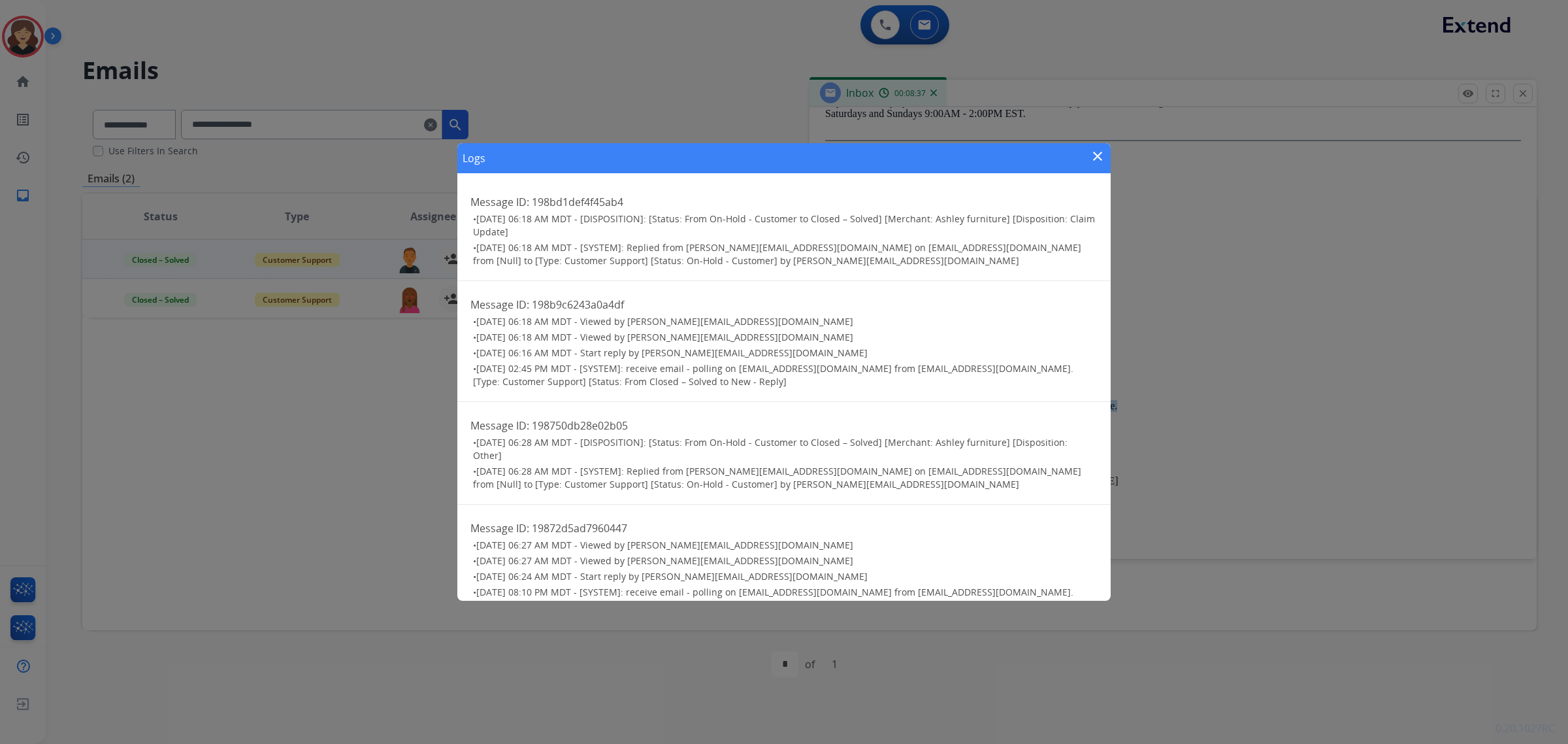
click at [1099, 154] on mat-icon "close" at bounding box center [1097, 156] width 16 height 16
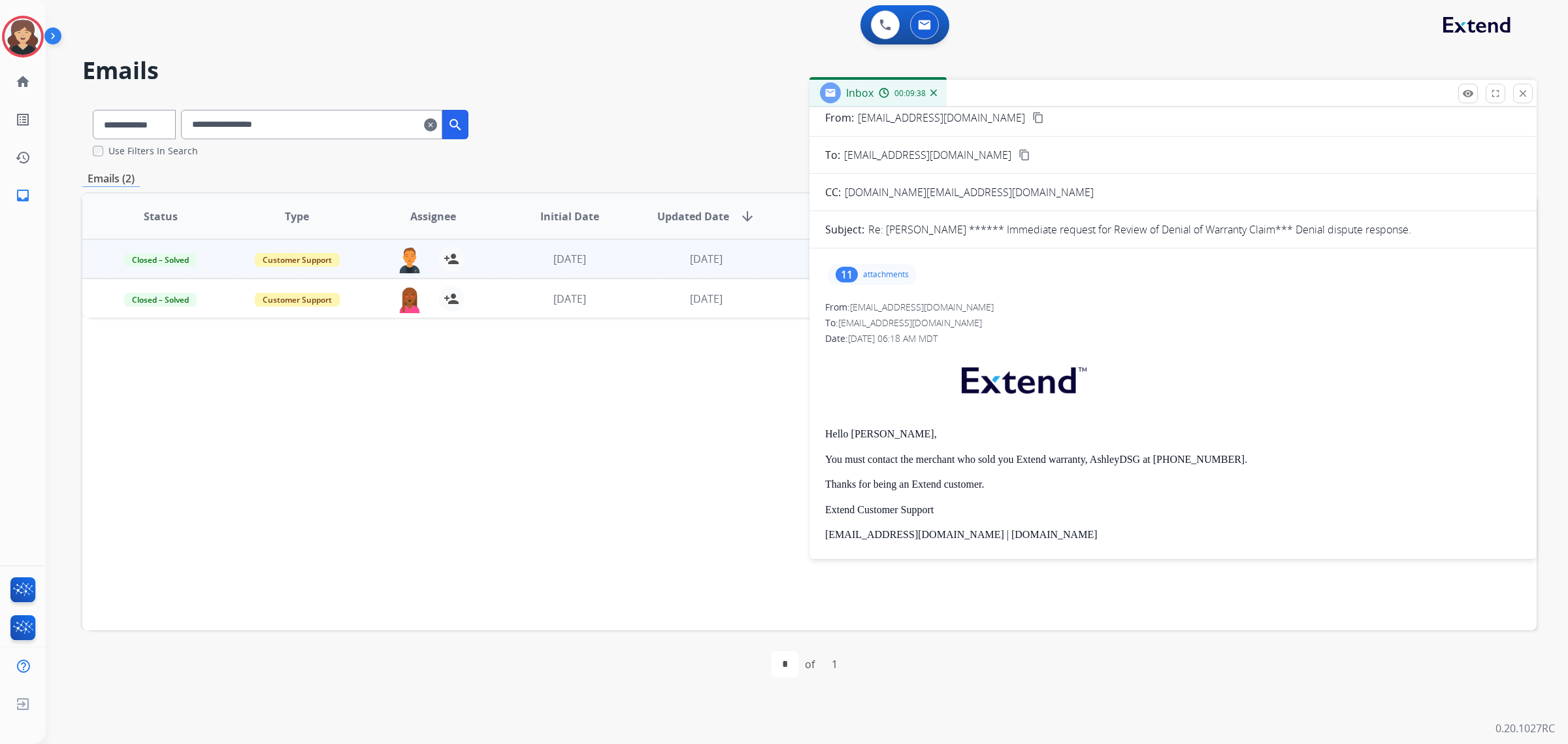
scroll to position [0, 0]
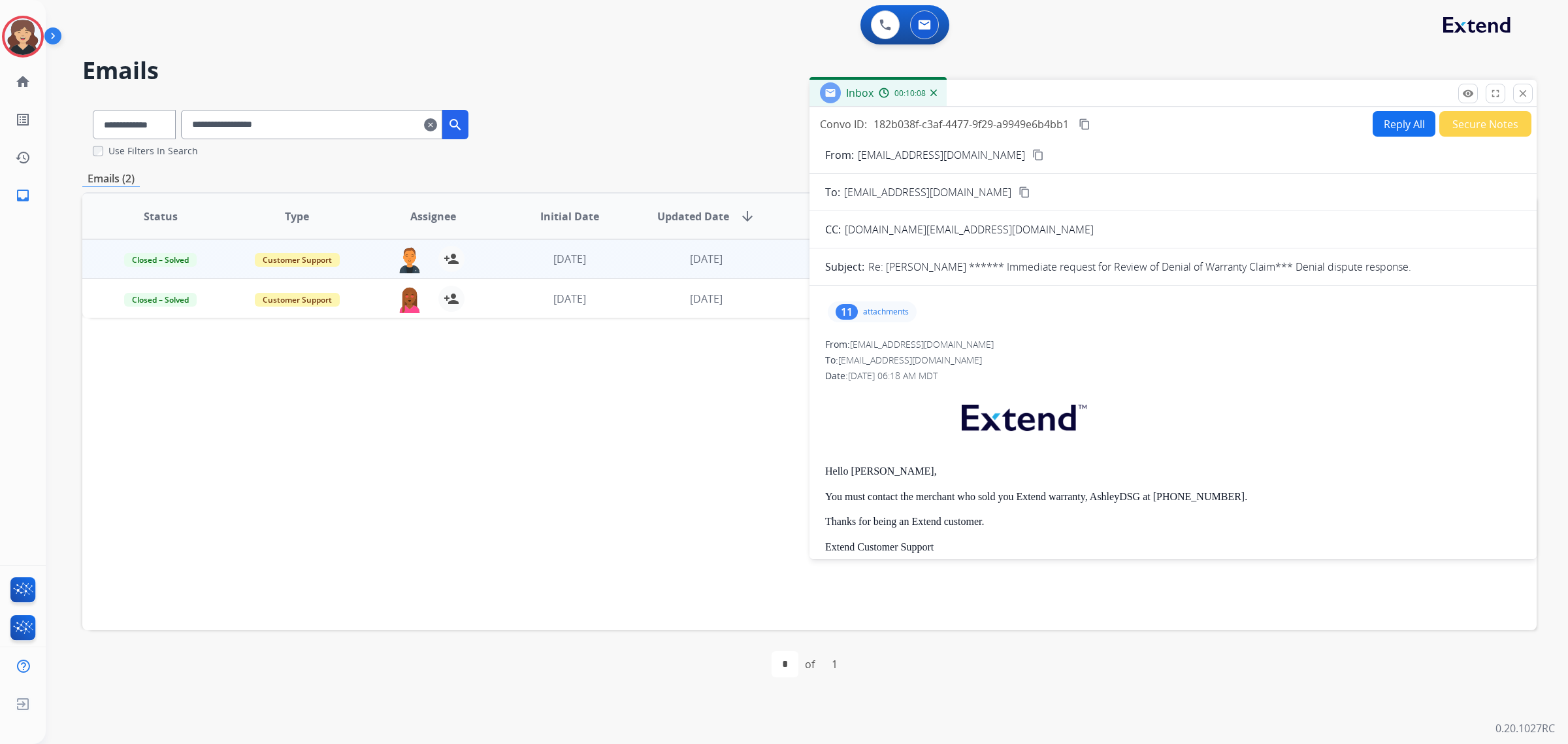
click at [1043, 500] on p "You must contact the merchant who sold you Extend warranty, AshleyDSG at [PHONE…" at bounding box center [1173, 497] width 696 height 12
copy p "You must contact the merchant who sold you Extend warranty, AshleyDSG at [PHONE…"
click at [1519, 96] on mat-icon "close" at bounding box center [1523, 93] width 12 height 12
